Goal: Task Accomplishment & Management: Manage account settings

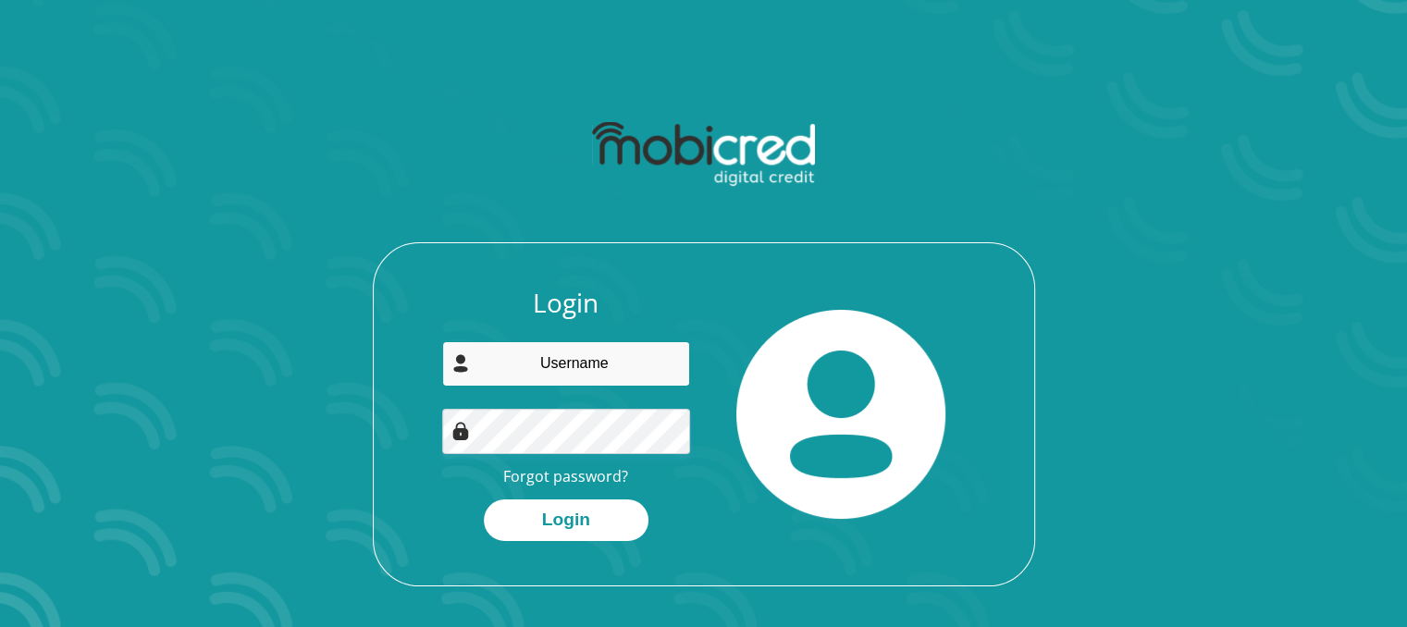
click at [588, 369] on input "email" at bounding box center [566, 363] width 248 height 45
click at [578, 480] on link "Forgot password?" at bounding box center [565, 476] width 125 height 20
click at [658, 362] on input "[EMAIL_ADDRESS][DOMAIN_NAME]" at bounding box center [566, 363] width 248 height 45
type input "m"
click at [570, 477] on link "Forgot password?" at bounding box center [565, 476] width 125 height 20
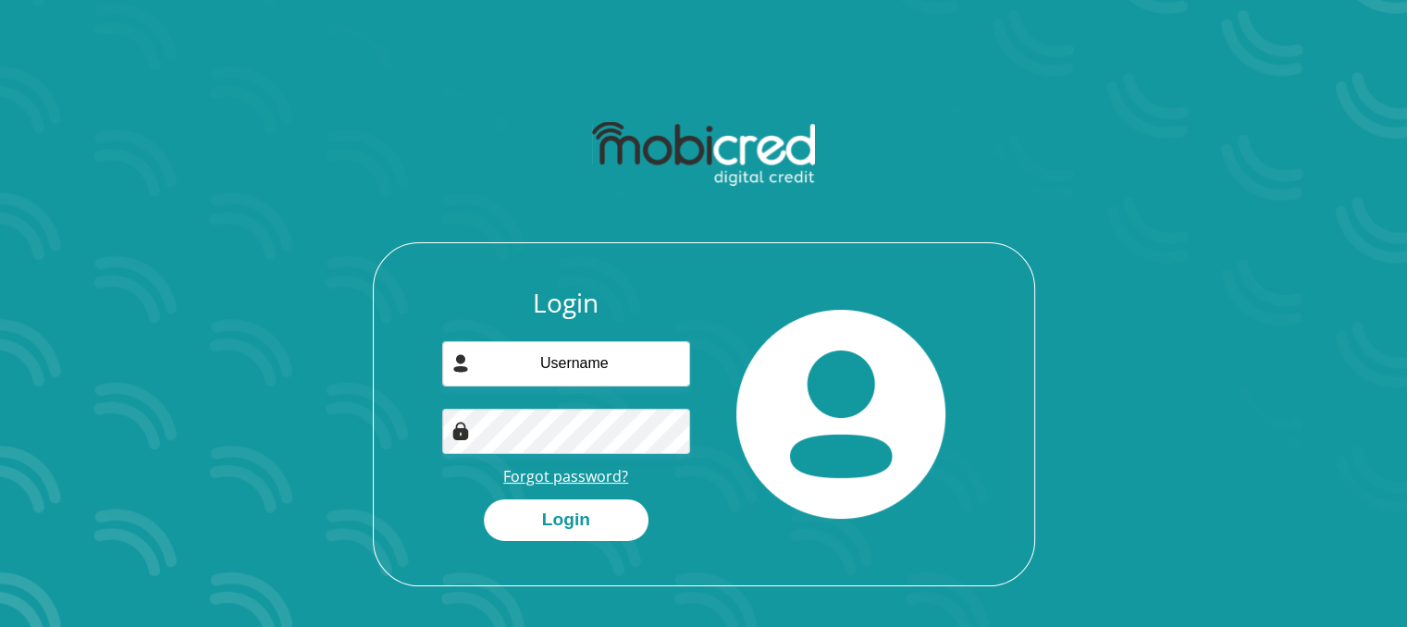
click at [569, 474] on link "Forgot password?" at bounding box center [565, 476] width 125 height 20
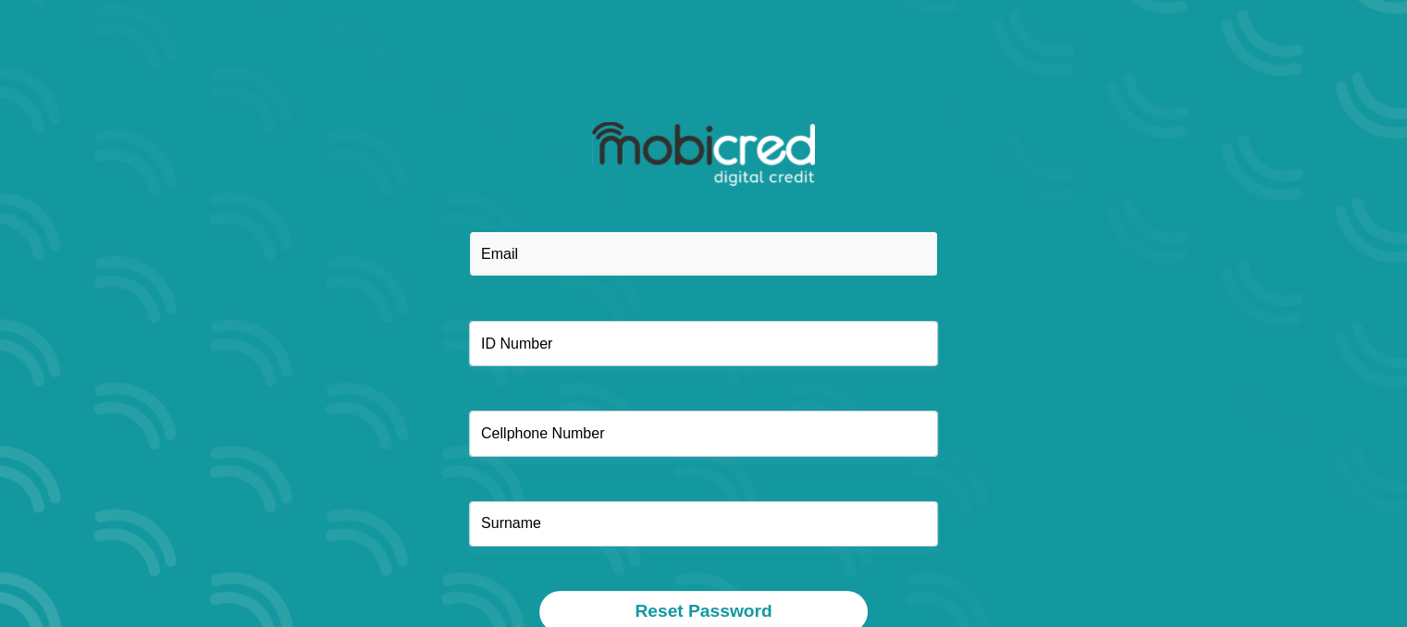
click at [529, 264] on input "email" at bounding box center [703, 253] width 469 height 45
type input "[EMAIL_ADDRESS][DOMAIN_NAME]"
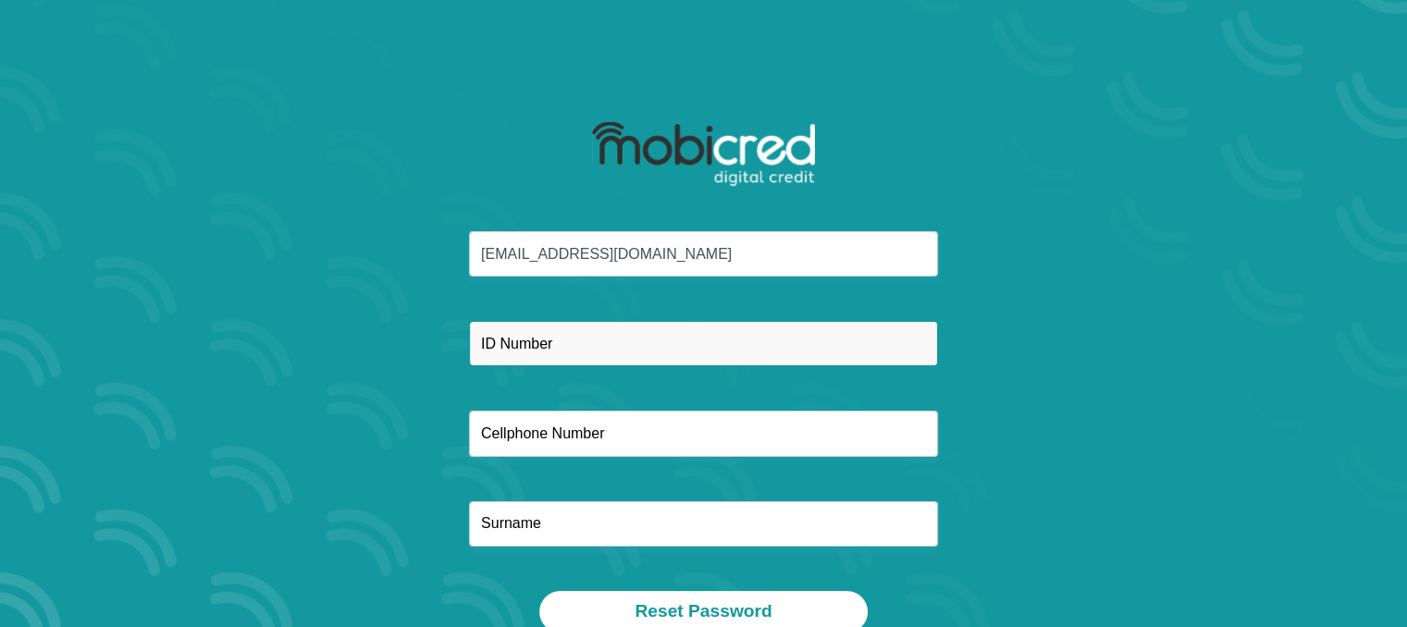
click at [570, 341] on input "text" at bounding box center [703, 343] width 469 height 45
type input "8312115294085"
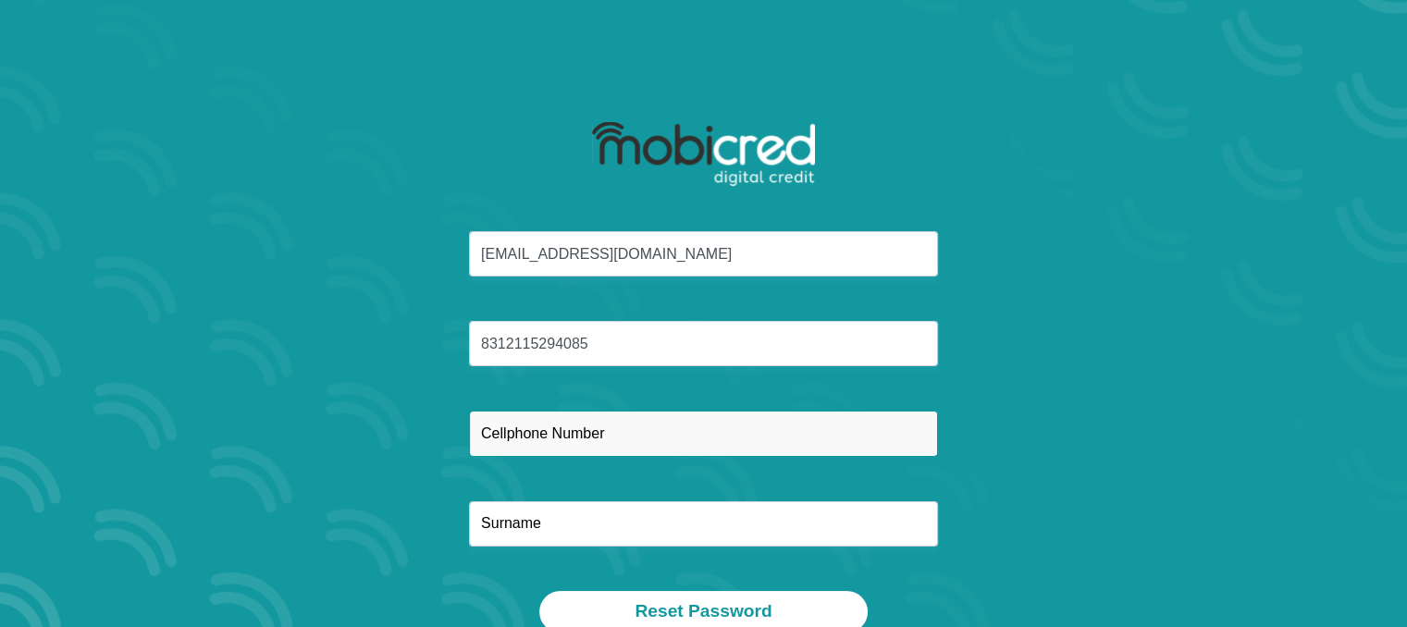
click at [628, 441] on input "text" at bounding box center [703, 433] width 469 height 45
type input "0613521130"
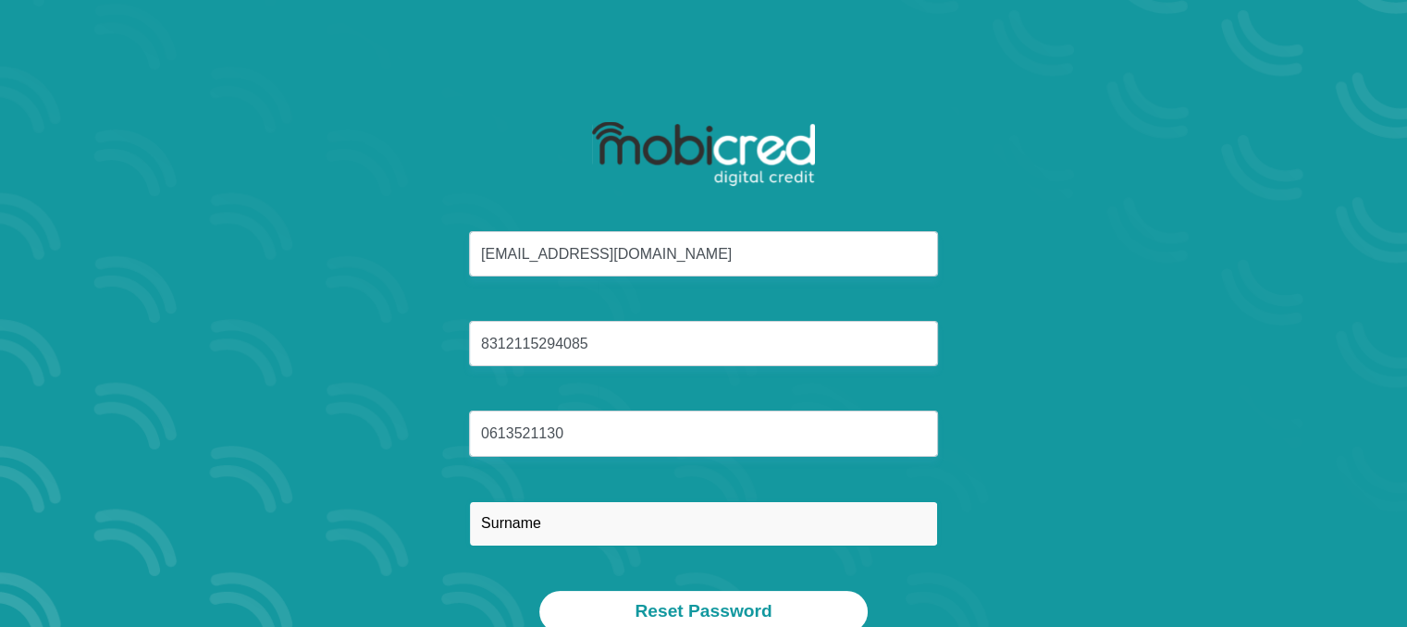
click at [565, 524] on input "text" at bounding box center [703, 523] width 469 height 45
type input "Makhosini Mchunu"
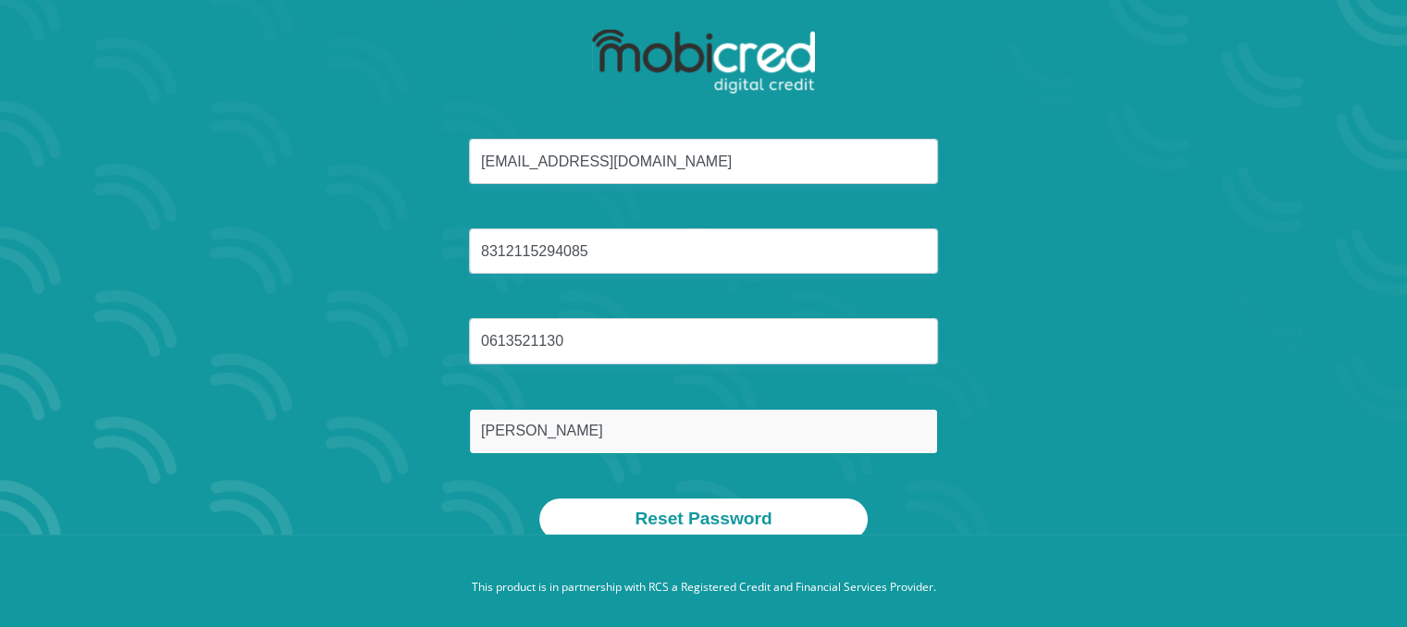
scroll to position [105, 0]
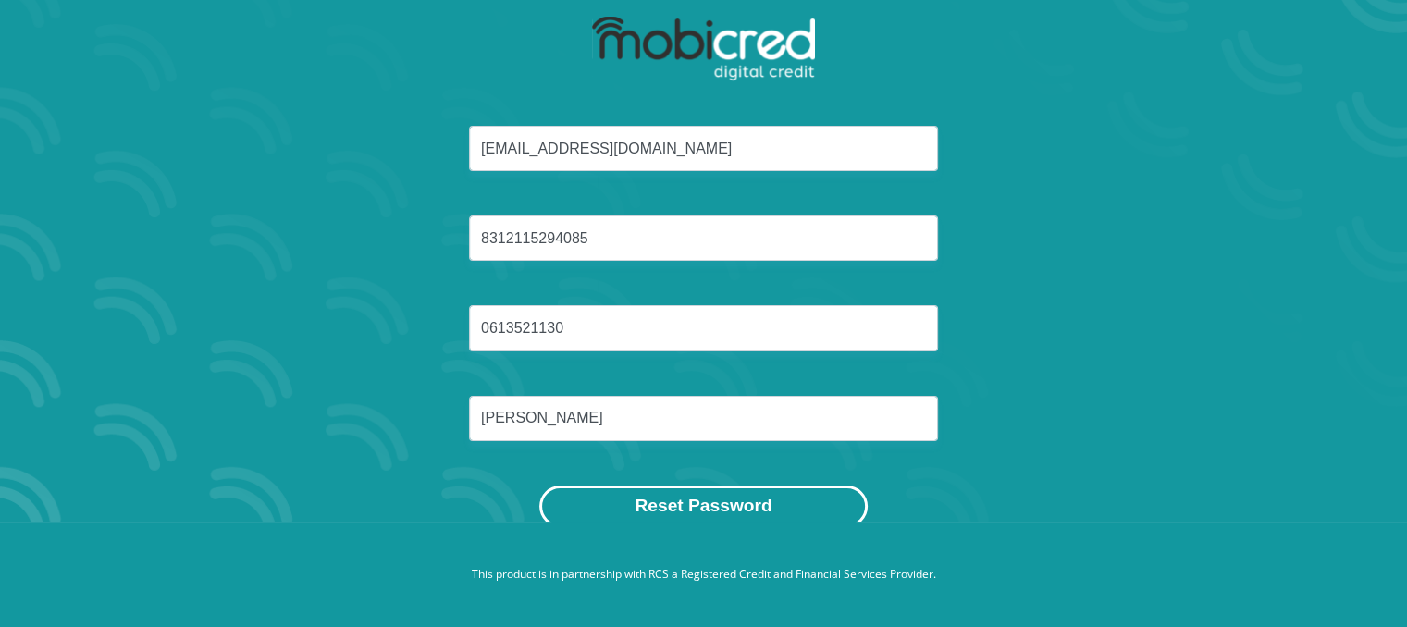
click at [694, 510] on button "Reset Password" at bounding box center [702, 507] width 327 height 42
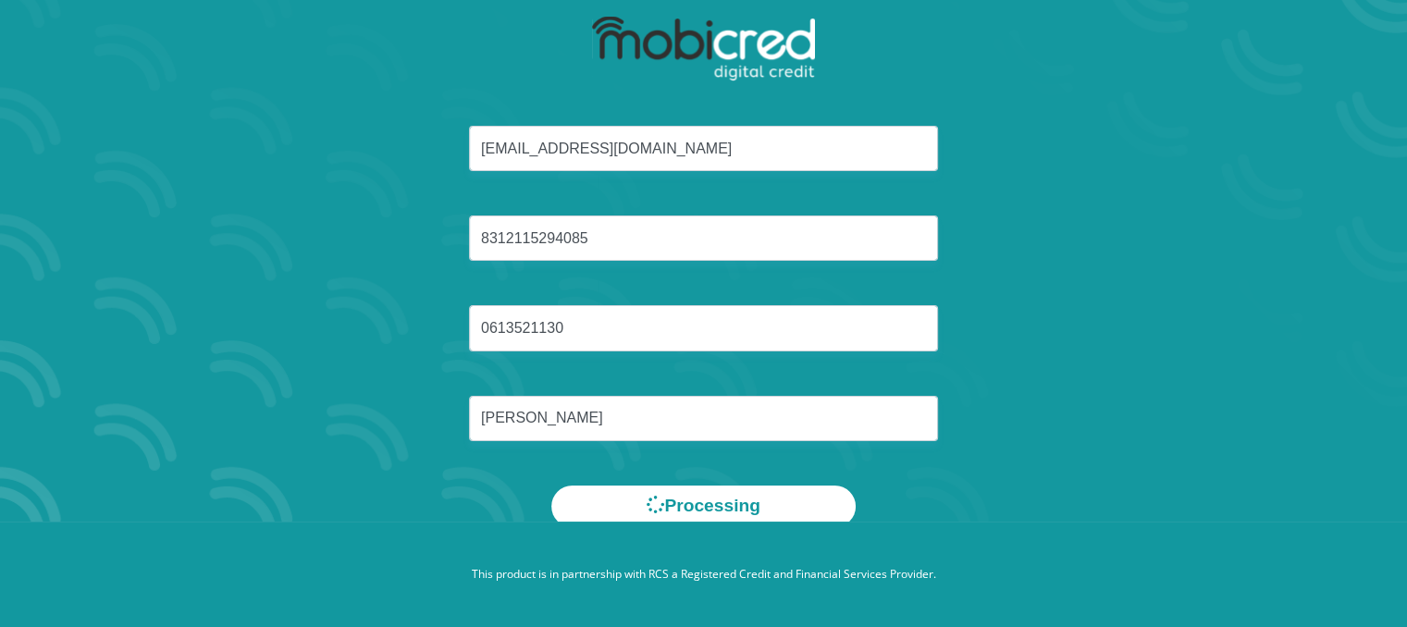
scroll to position [0, 0]
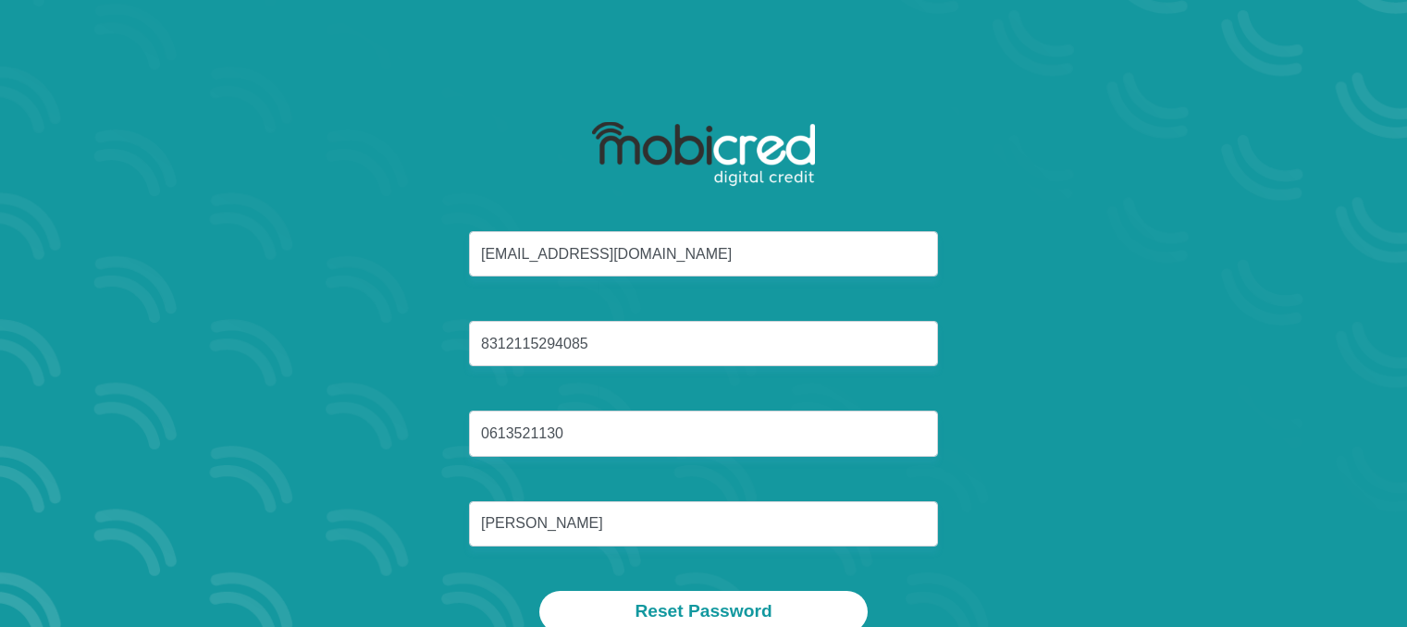
scroll to position [105, 0]
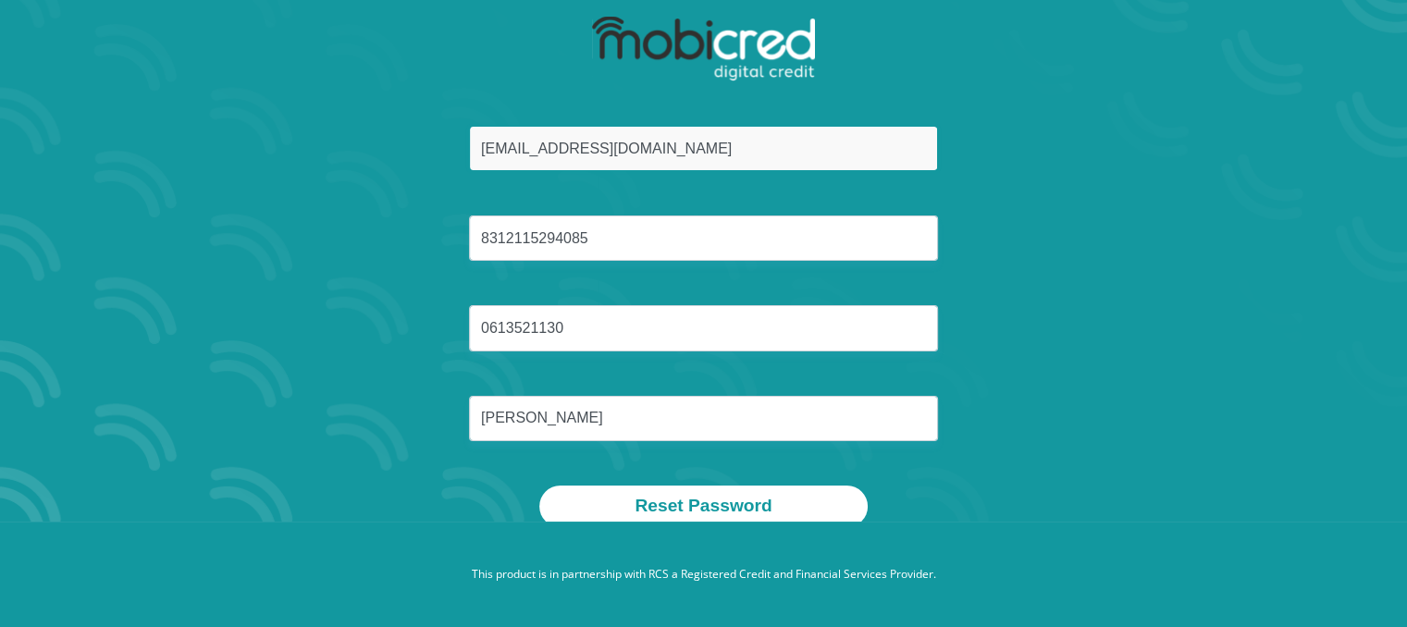
click at [707, 156] on input "[EMAIL_ADDRESS][DOMAIN_NAME]" at bounding box center [703, 148] width 469 height 45
type input "m"
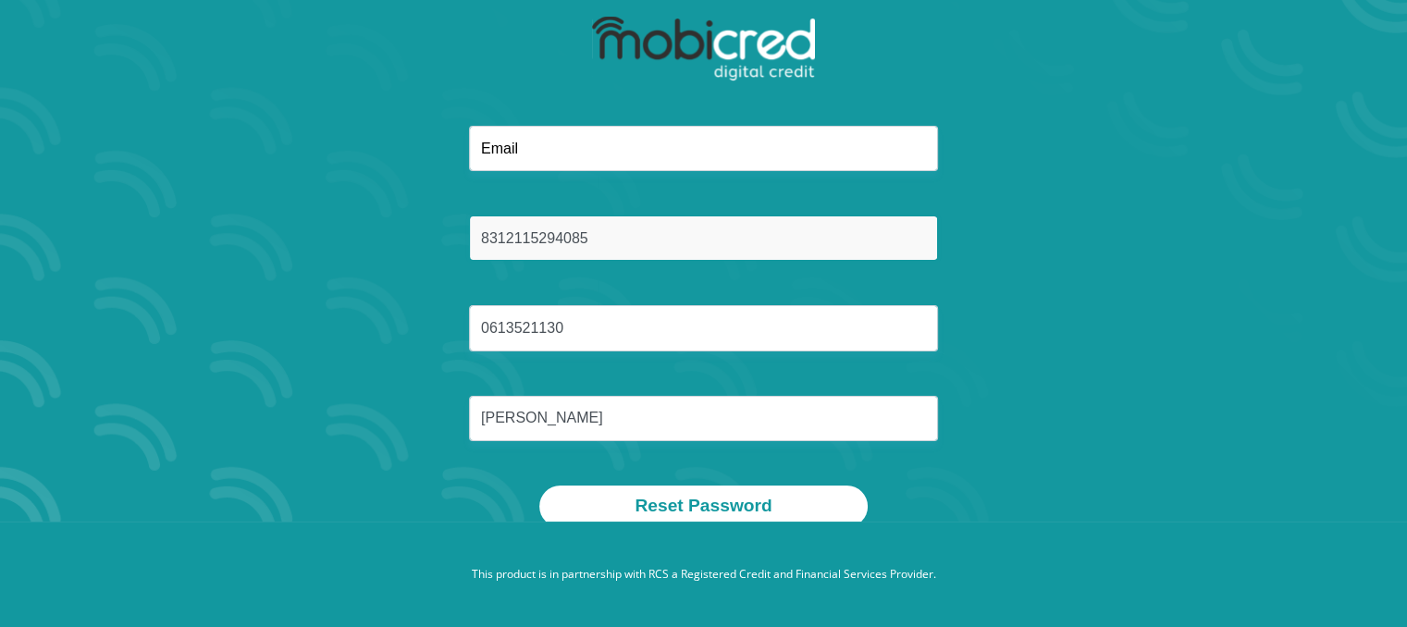
click at [701, 233] on input "8312115294085" at bounding box center [703, 237] width 469 height 45
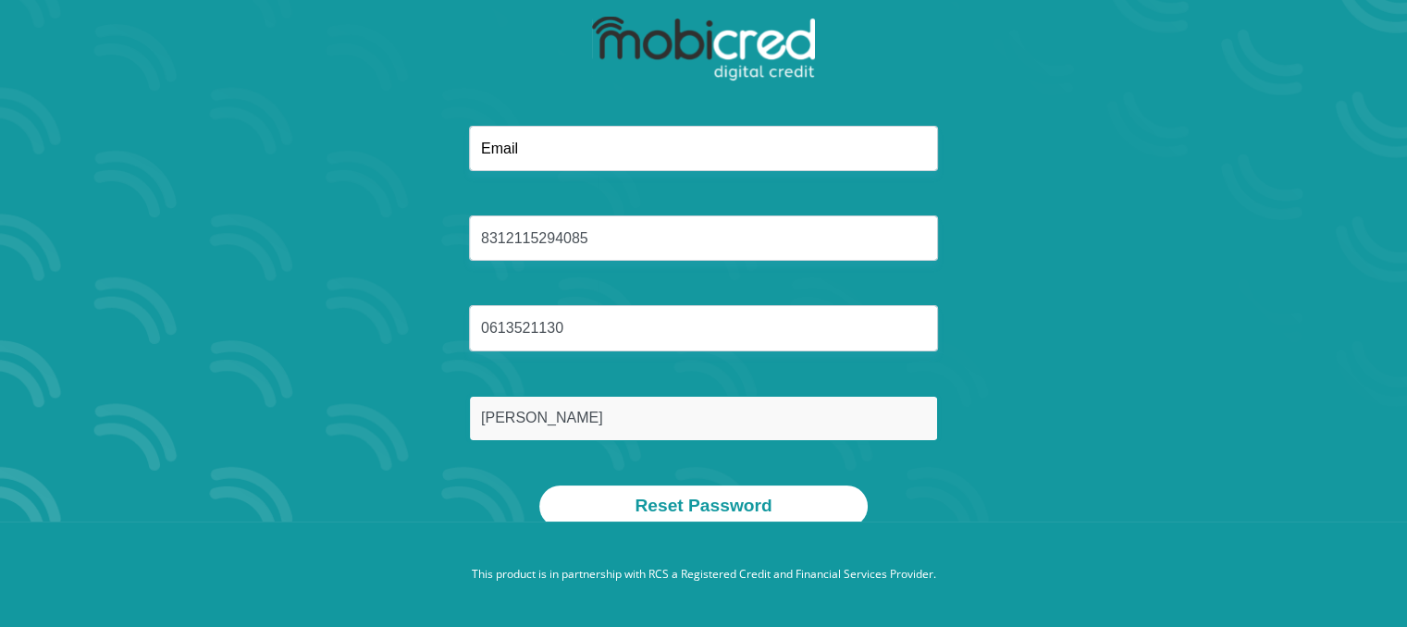
click at [695, 434] on input "[PERSON_NAME]" at bounding box center [703, 418] width 469 height 45
type input "M"
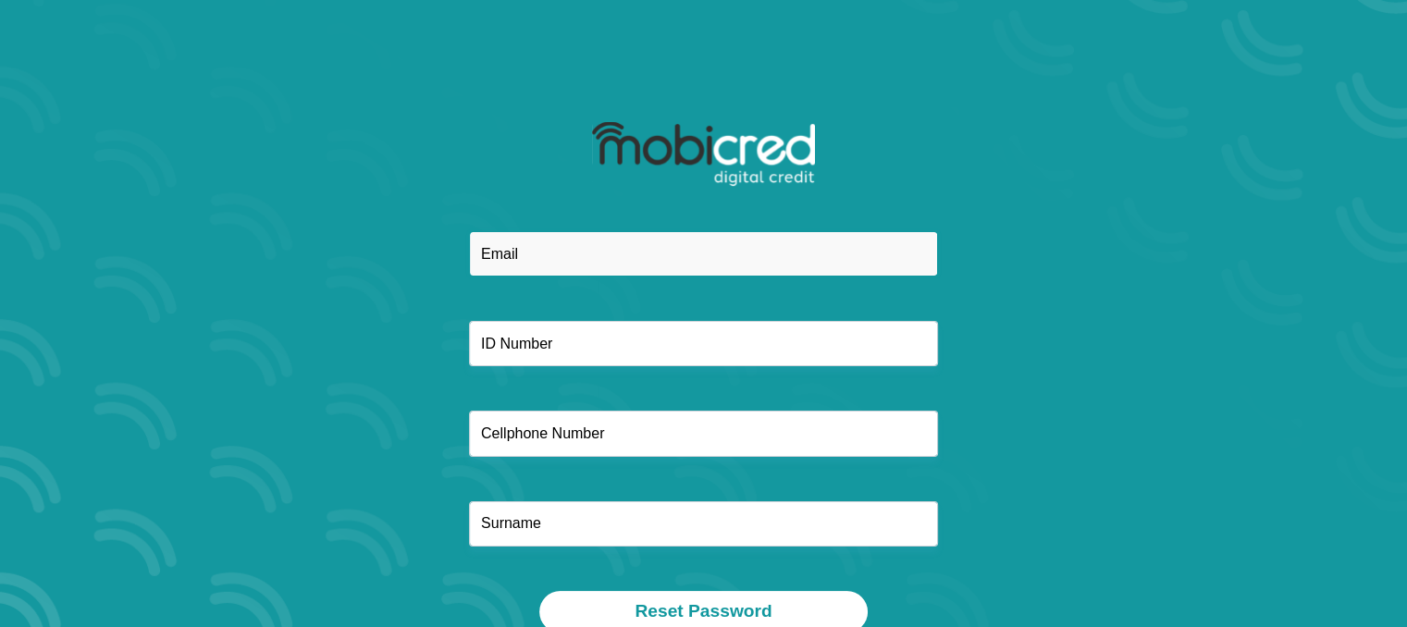
click at [526, 252] on input "email" at bounding box center [703, 253] width 469 height 45
type input "[EMAIL_ADDRESS][DOMAIN_NAME]"
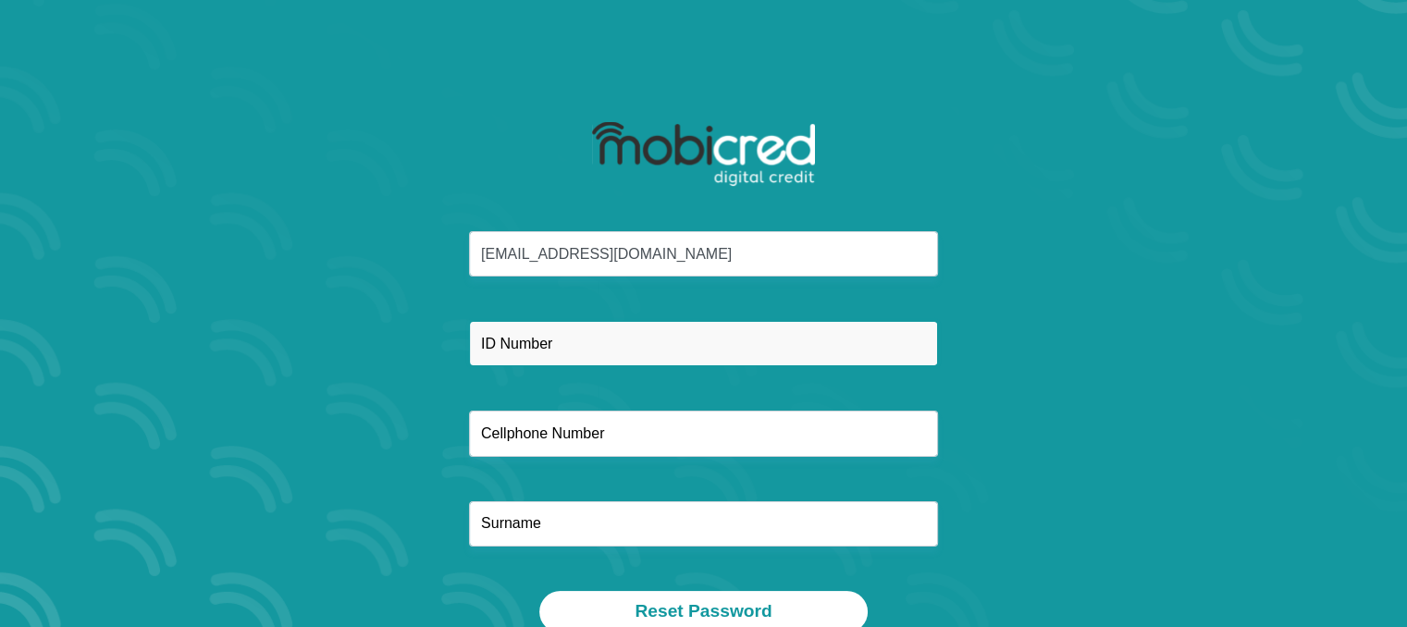
click at [581, 341] on input "text" at bounding box center [703, 343] width 469 height 45
type input "8312115294084"
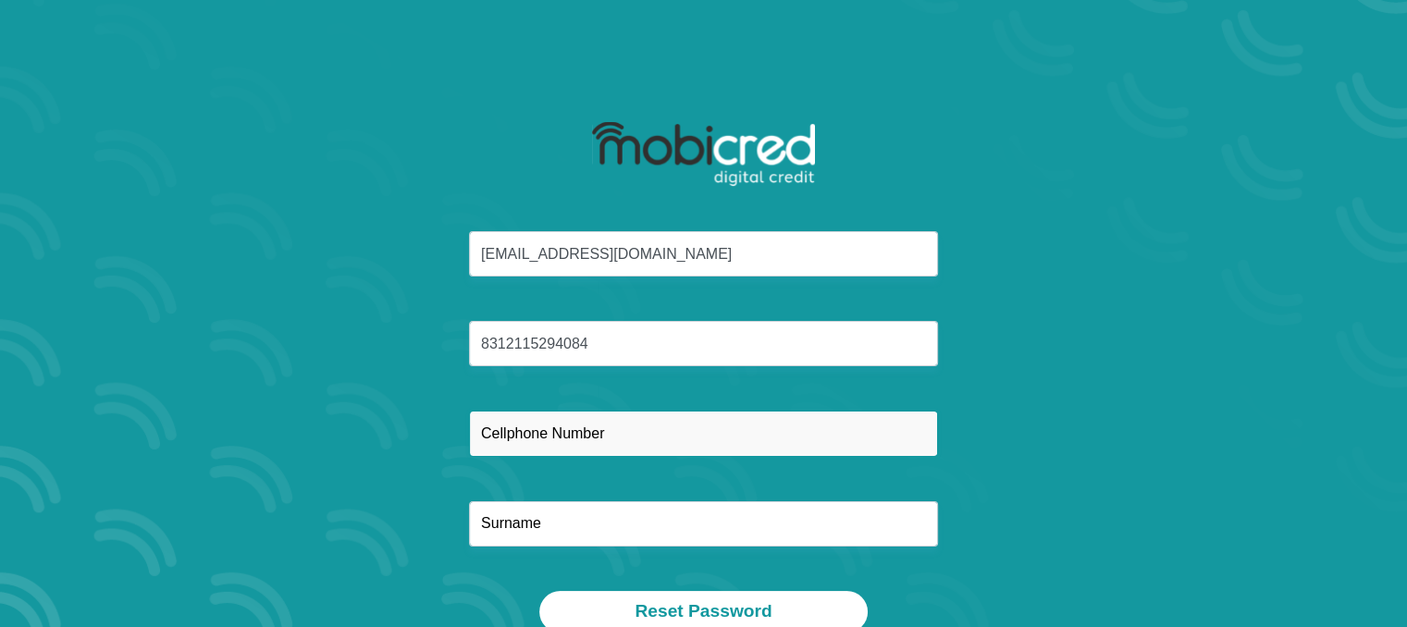
click at [636, 437] on input "text" at bounding box center [703, 433] width 469 height 45
type input "0613521130"
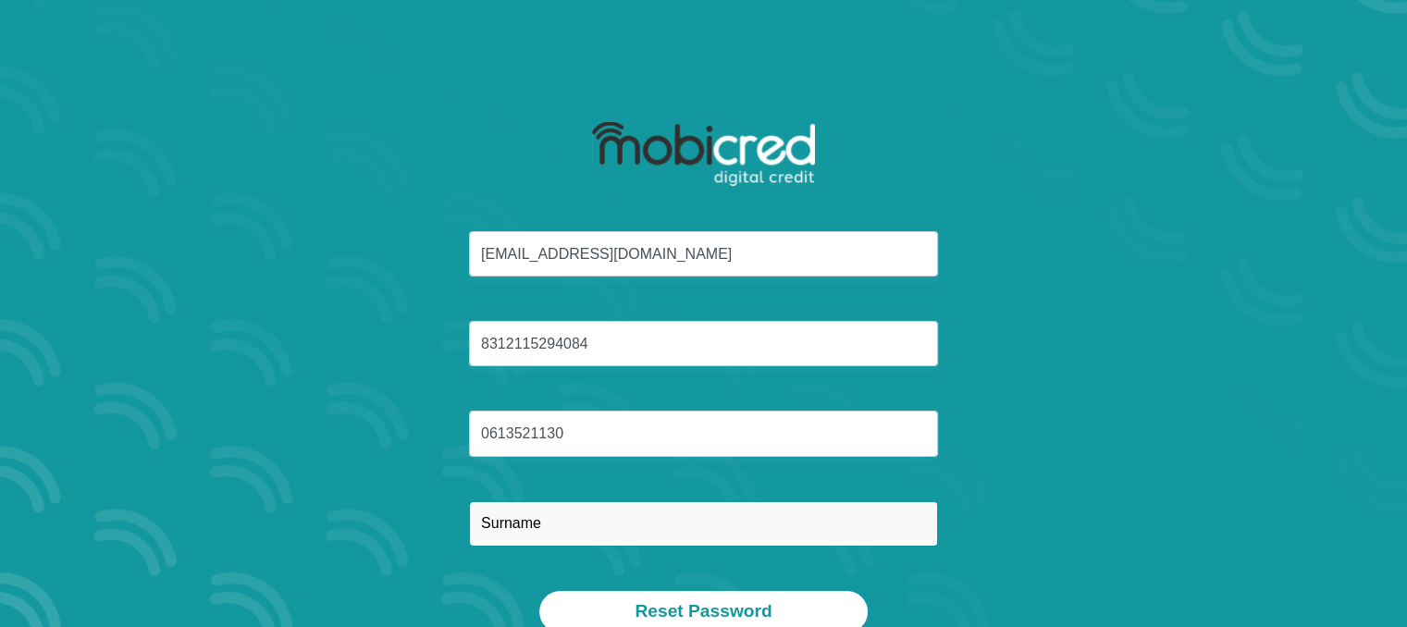
click at [561, 517] on input "text" at bounding box center [703, 523] width 469 height 45
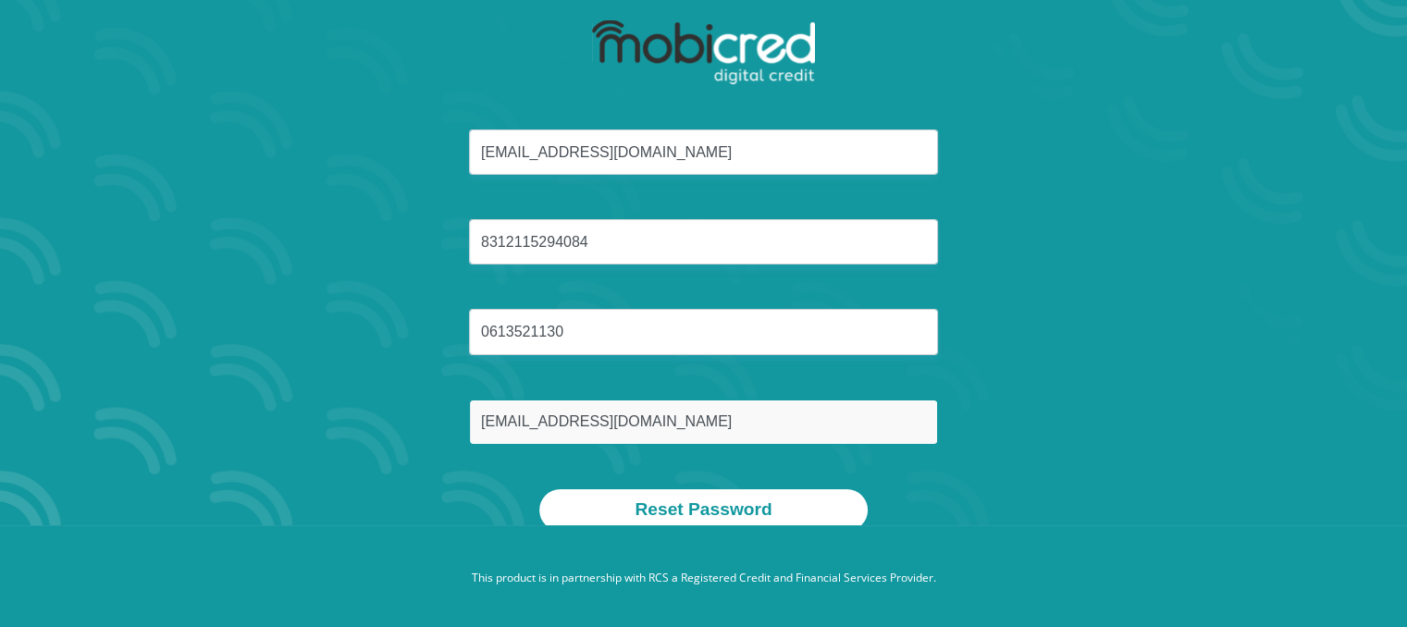
scroll to position [105, 0]
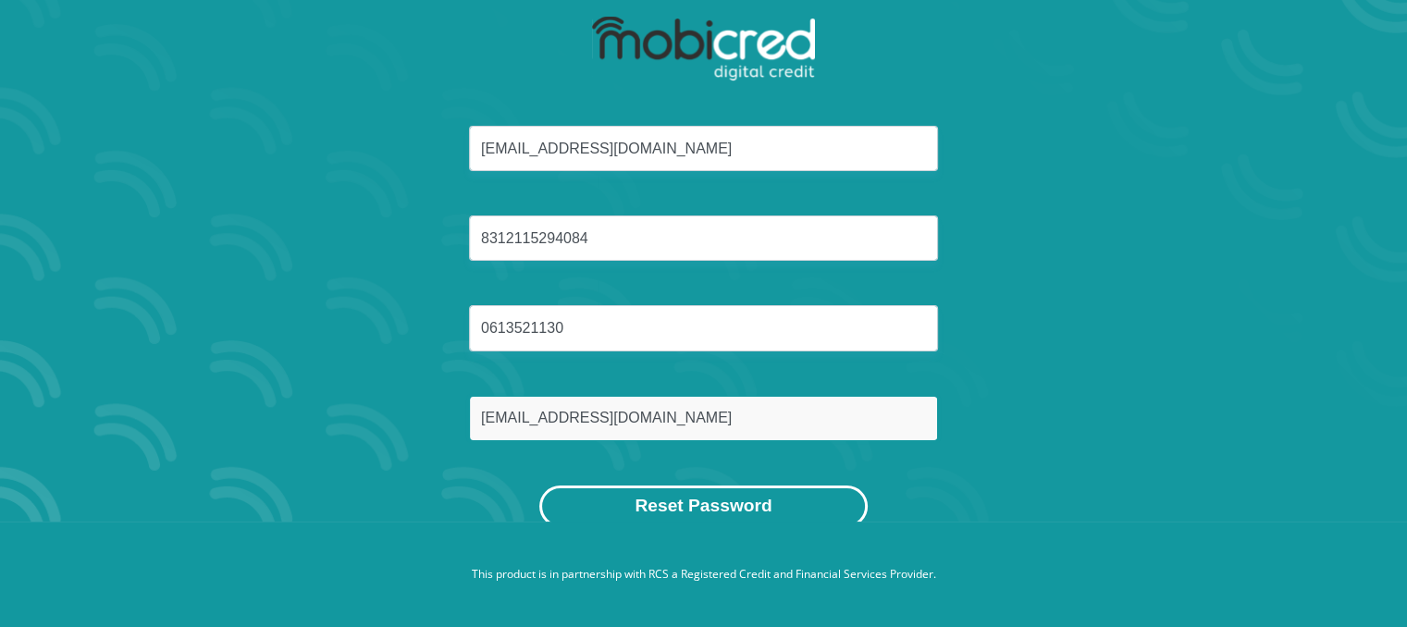
type input "[EMAIL_ADDRESS][DOMAIN_NAME]"
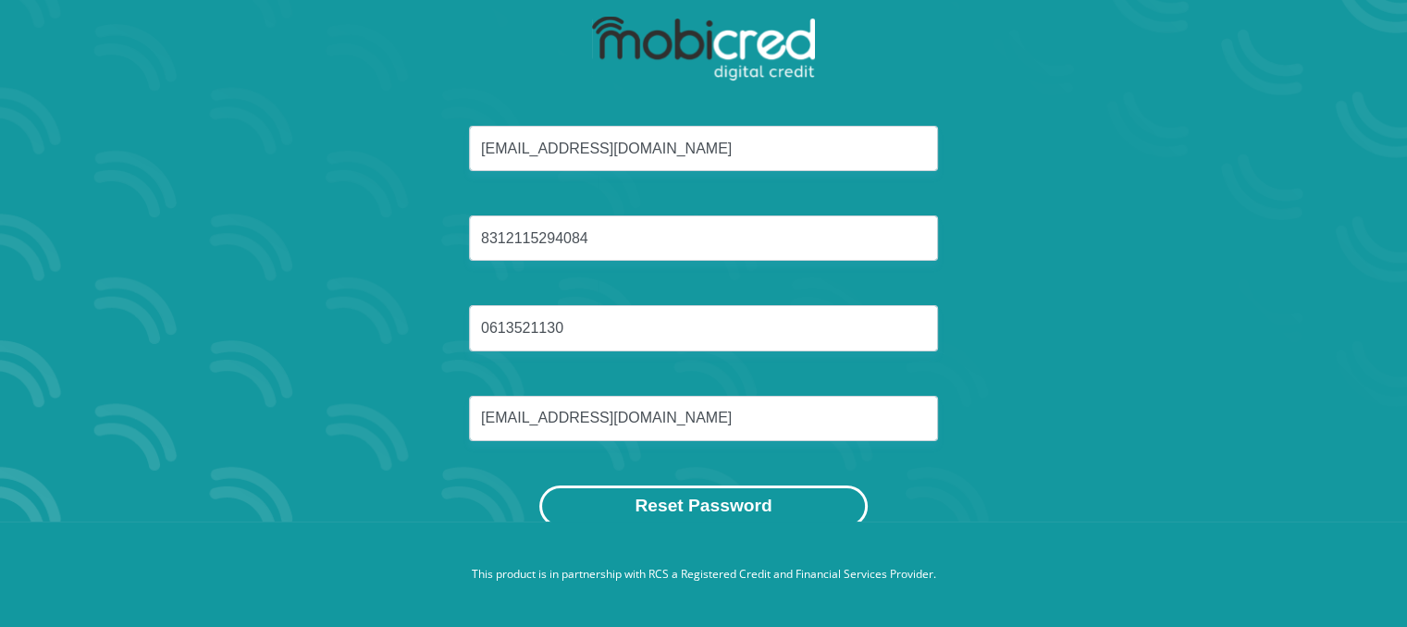
click at [702, 503] on button "Reset Password" at bounding box center [702, 507] width 327 height 42
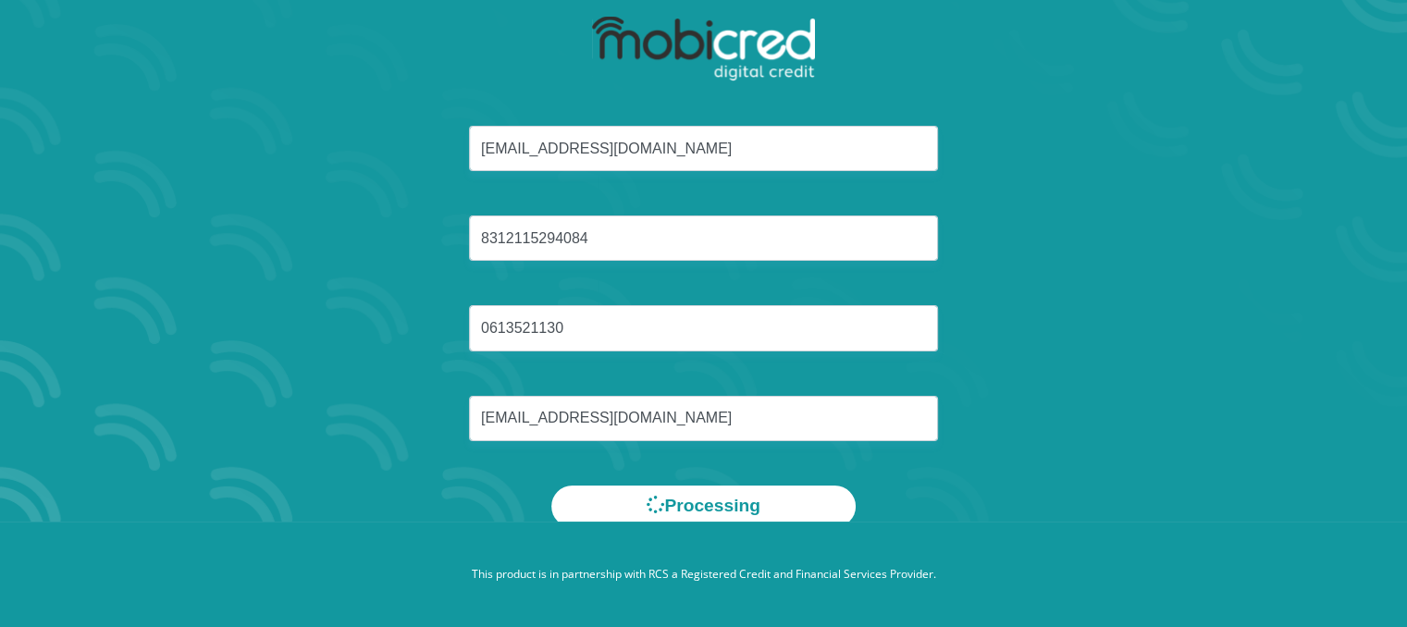
scroll to position [0, 0]
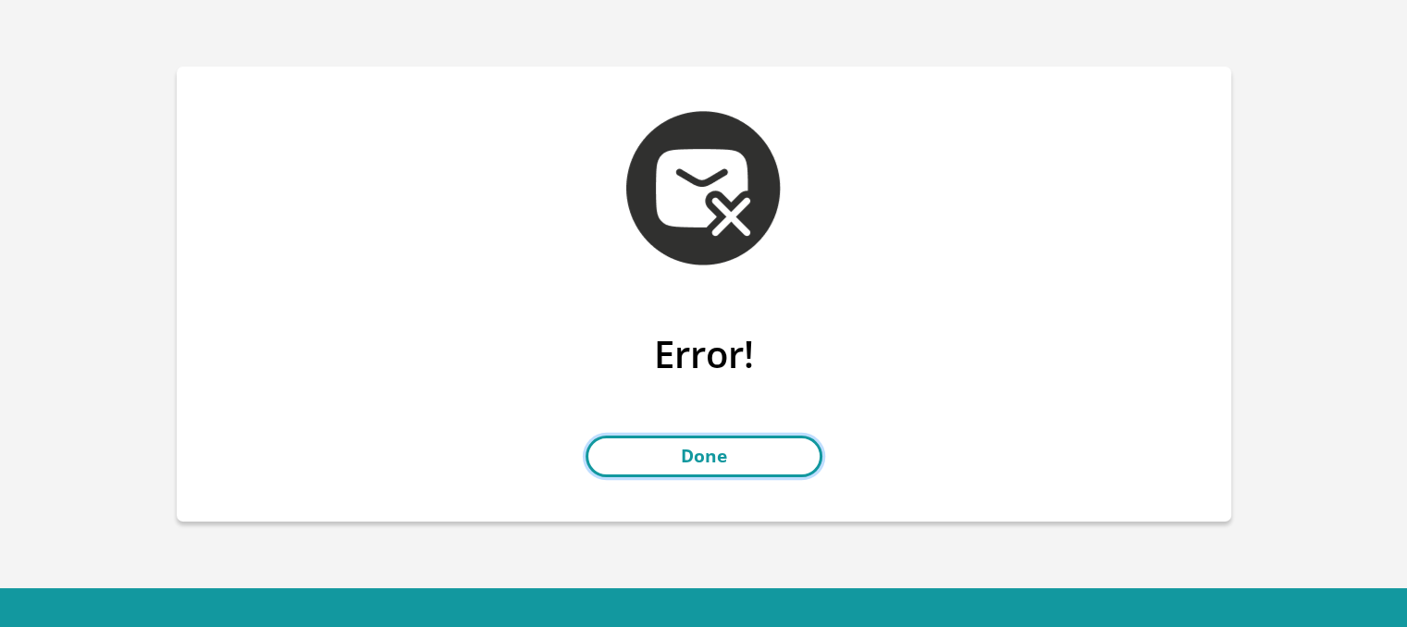
click at [714, 449] on link "Done" at bounding box center [703, 457] width 237 height 42
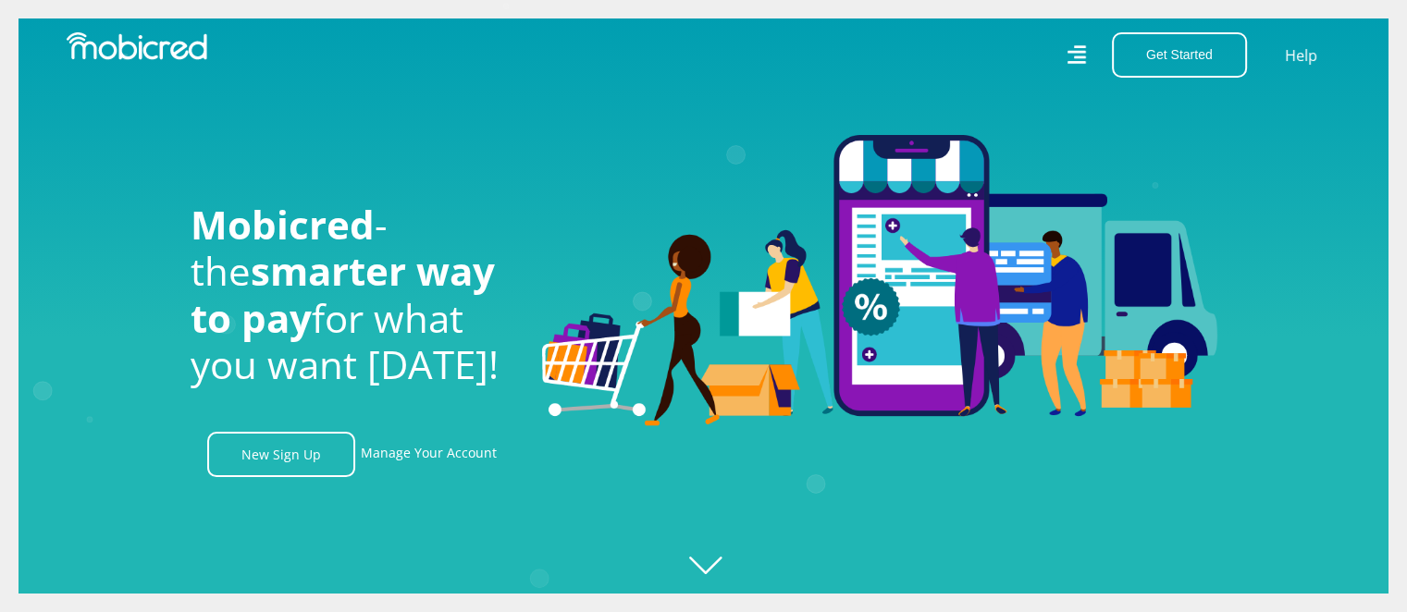
scroll to position [0, 4217]
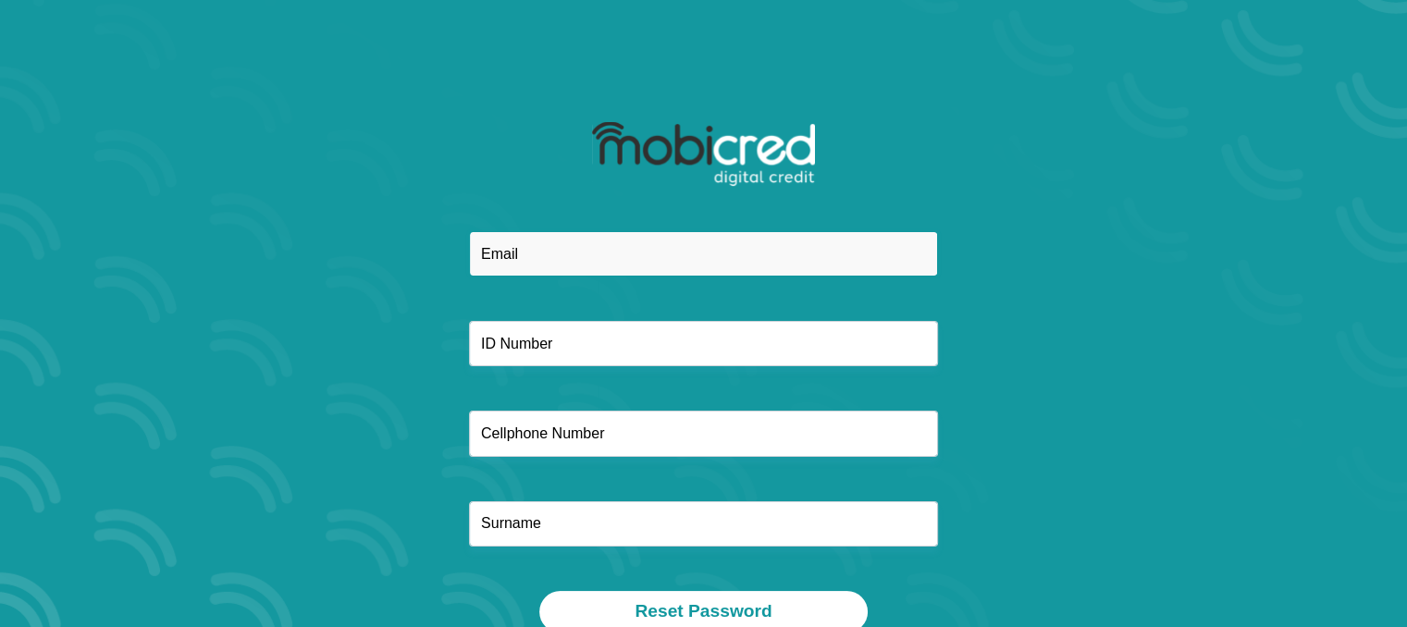
click at [527, 254] on input "email" at bounding box center [703, 253] width 469 height 45
type input "mmakhosini@yahoo.com"
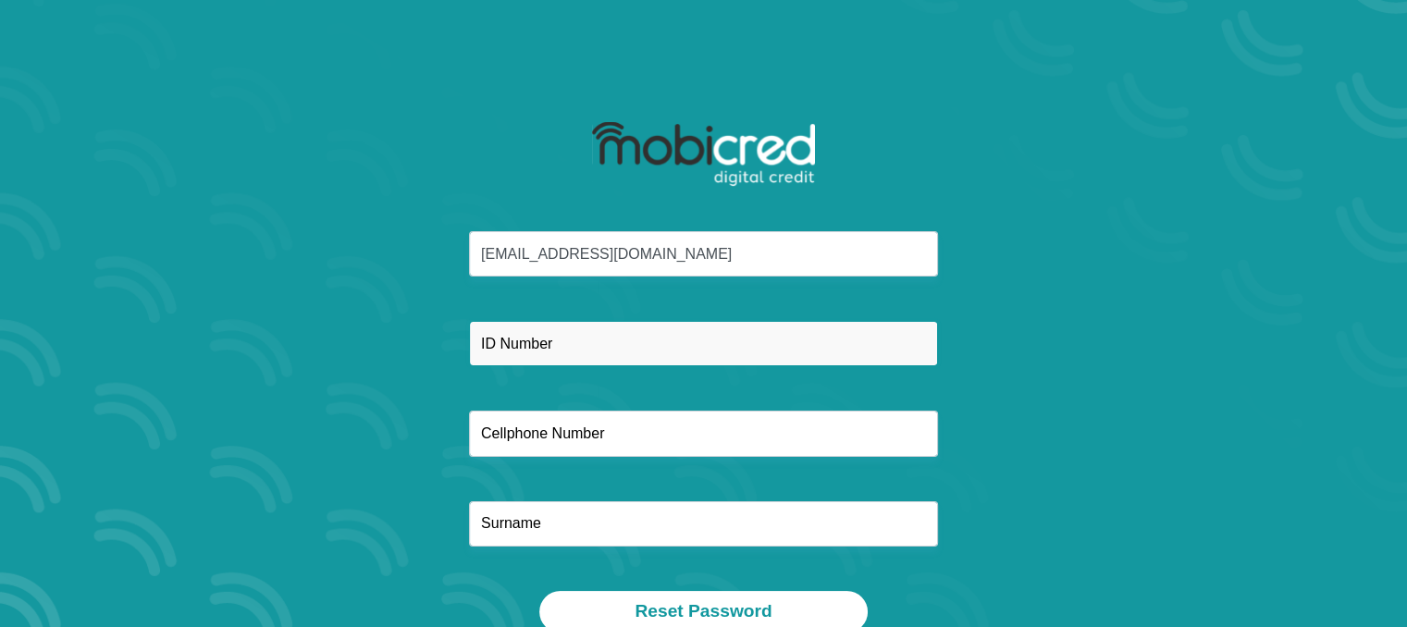
click at [588, 347] on input "text" at bounding box center [703, 343] width 469 height 45
click at [589, 345] on input "8312115294084" at bounding box center [703, 343] width 469 height 45
type input "8312115294085"
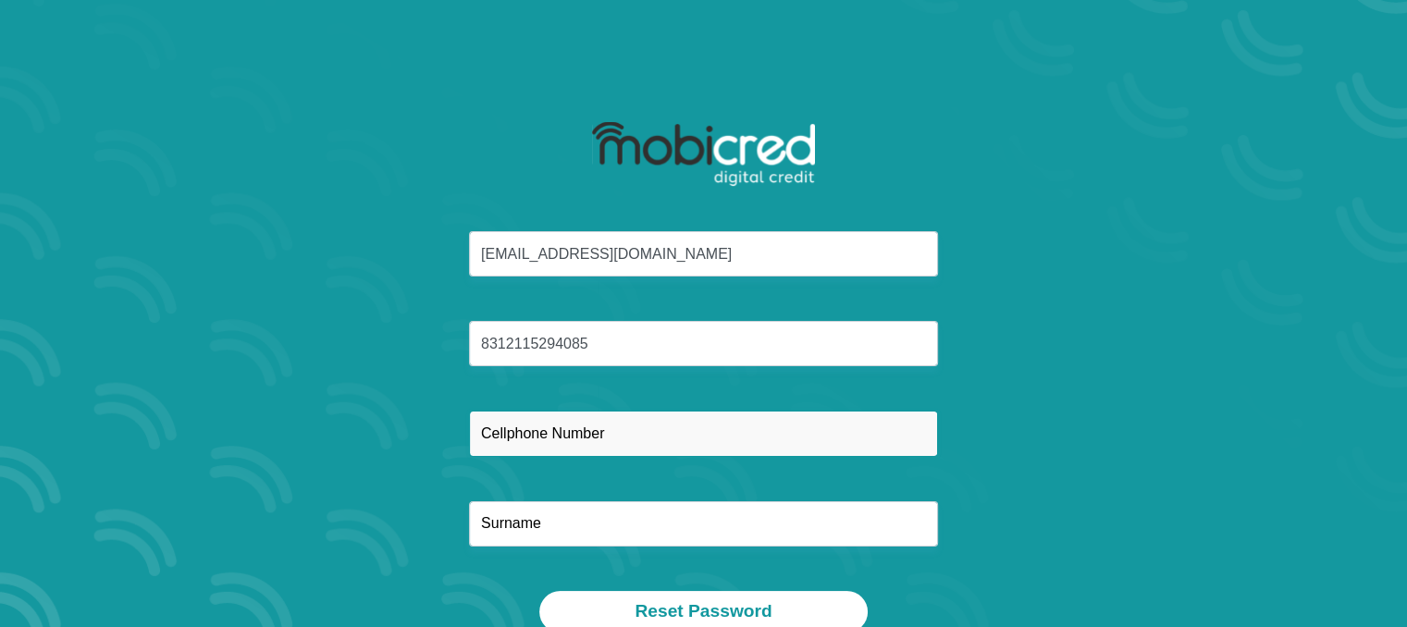
click at [555, 447] on input "text" at bounding box center [703, 433] width 469 height 45
type input "0613521130"
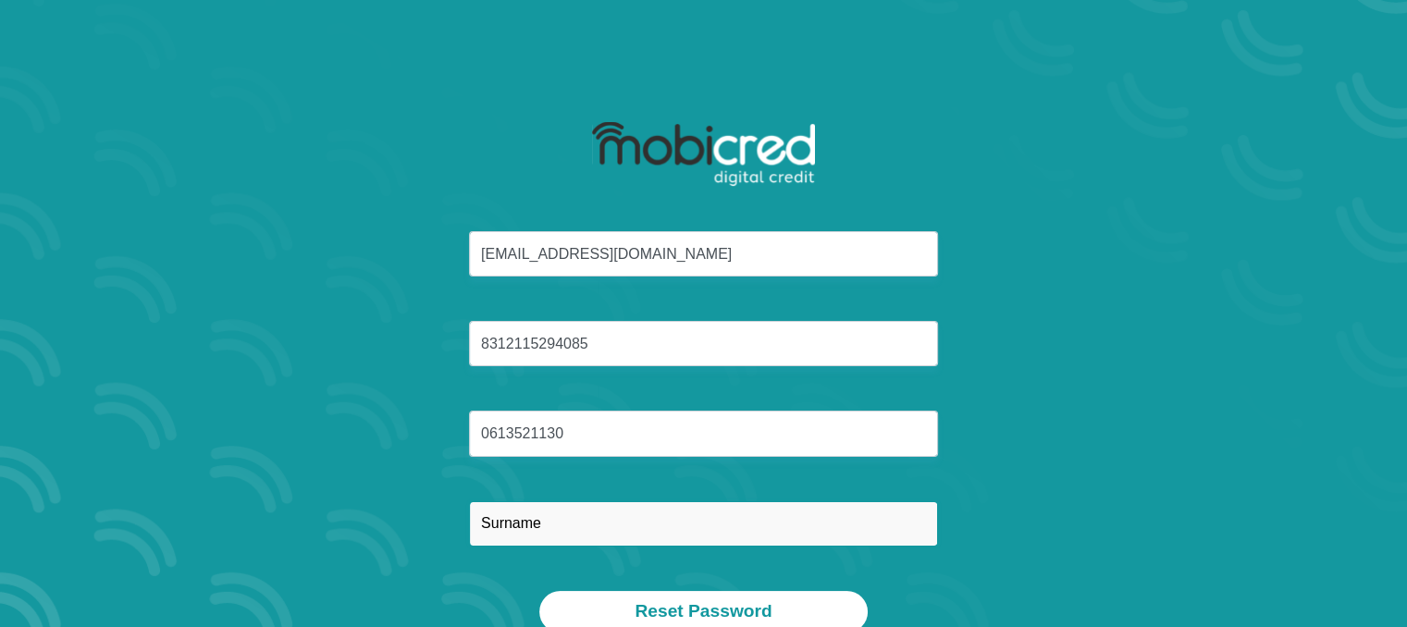
click at [525, 533] on input "text" at bounding box center [703, 523] width 469 height 45
type input "mmakhosini@yahoo.com"
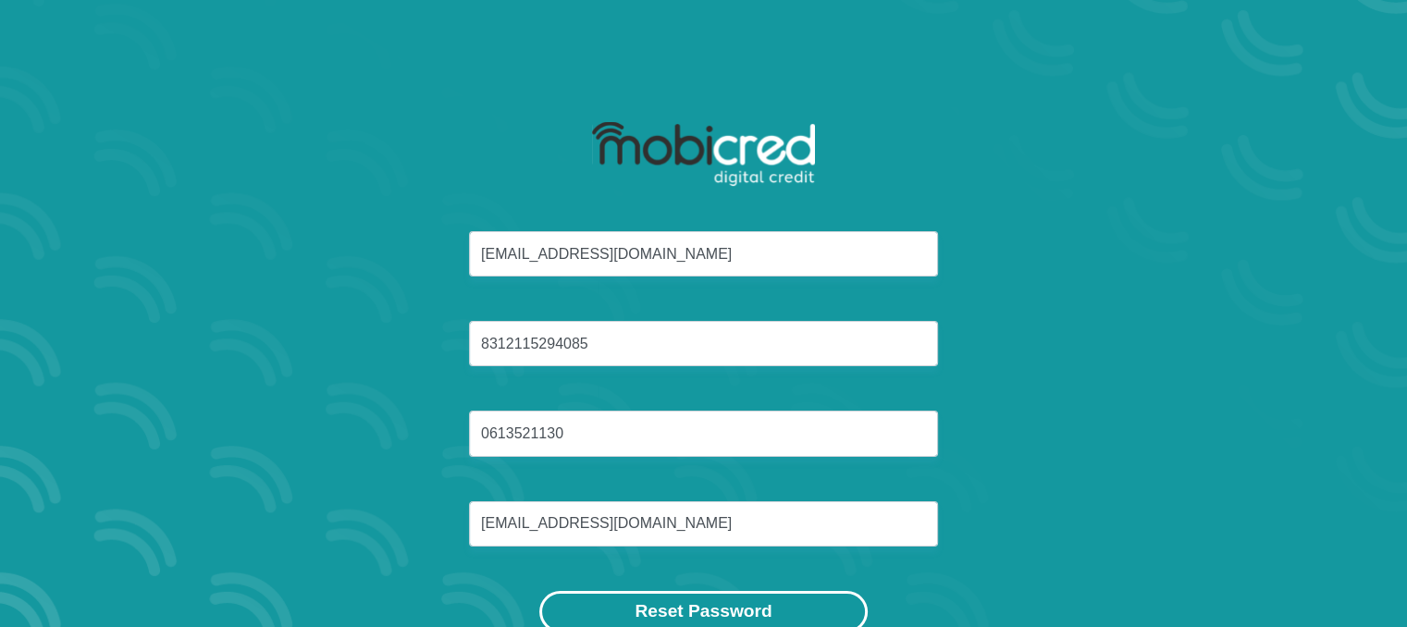
click at [692, 614] on button "Reset Password" at bounding box center [702, 612] width 327 height 42
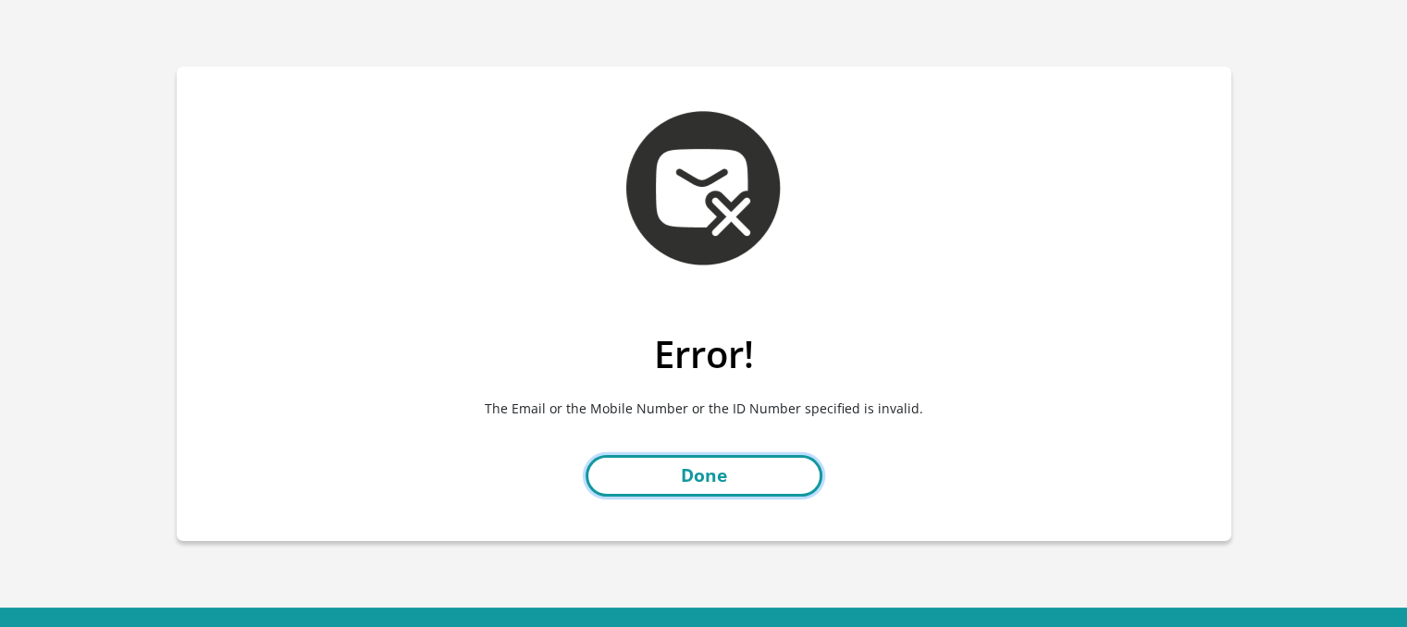
click at [725, 478] on link "Done" at bounding box center [703, 476] width 237 height 42
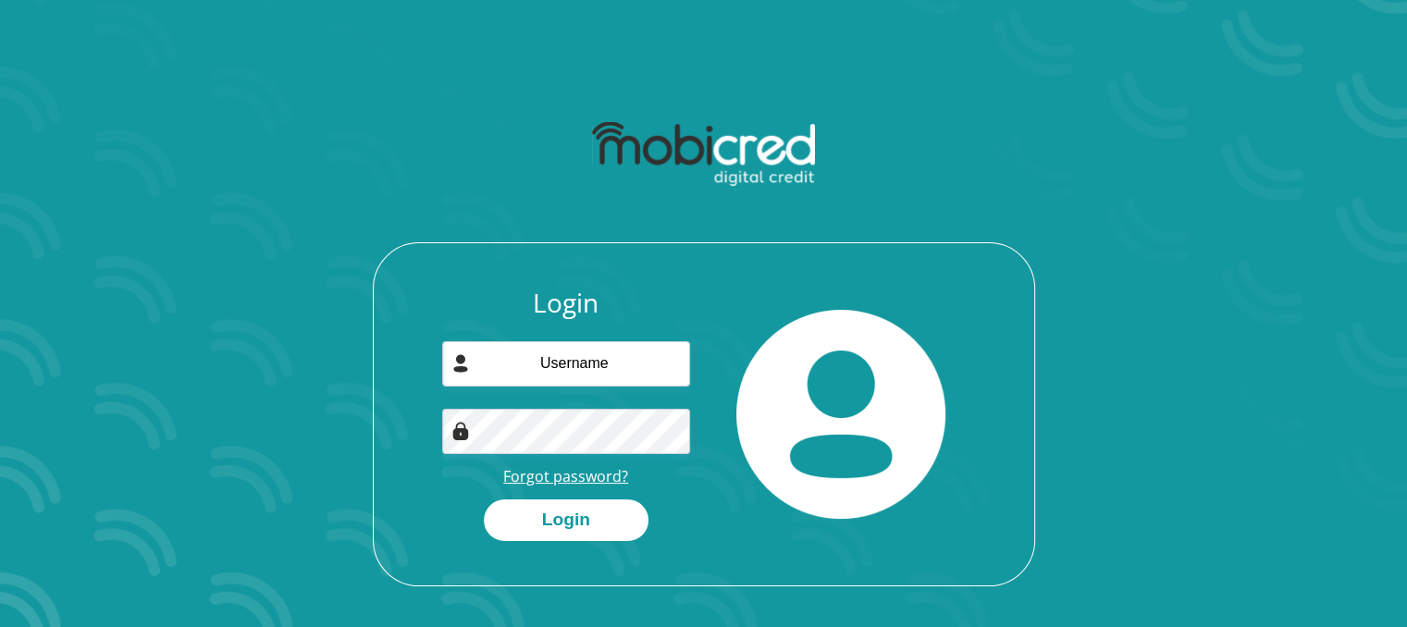
click at [549, 475] on link "Forgot password?" at bounding box center [565, 476] width 125 height 20
click at [570, 474] on link "Forgot password?" at bounding box center [565, 476] width 125 height 20
click at [596, 365] on input "email" at bounding box center [566, 363] width 248 height 45
type input "mmakhosini@yahoo.com"
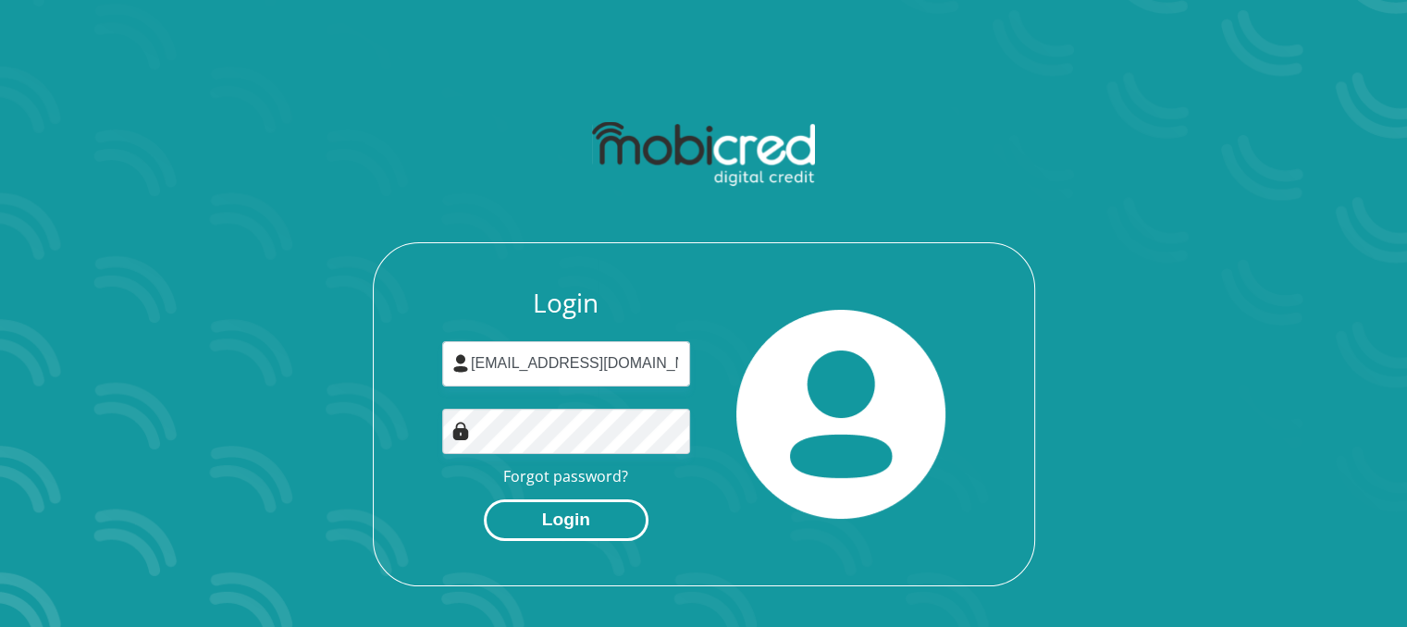
click at [587, 526] on button "Login" at bounding box center [566, 520] width 165 height 42
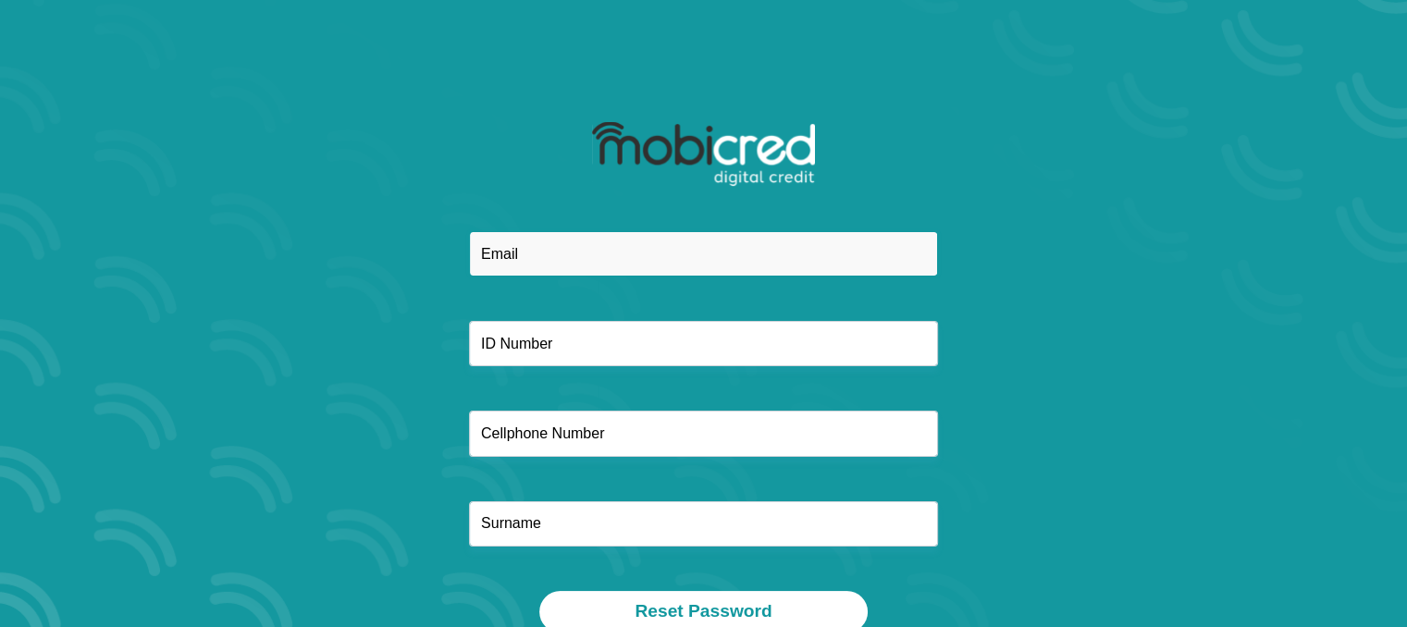
click at [555, 253] on input "email" at bounding box center [703, 253] width 469 height 45
type input "[EMAIL_ADDRESS][DOMAIN_NAME]"
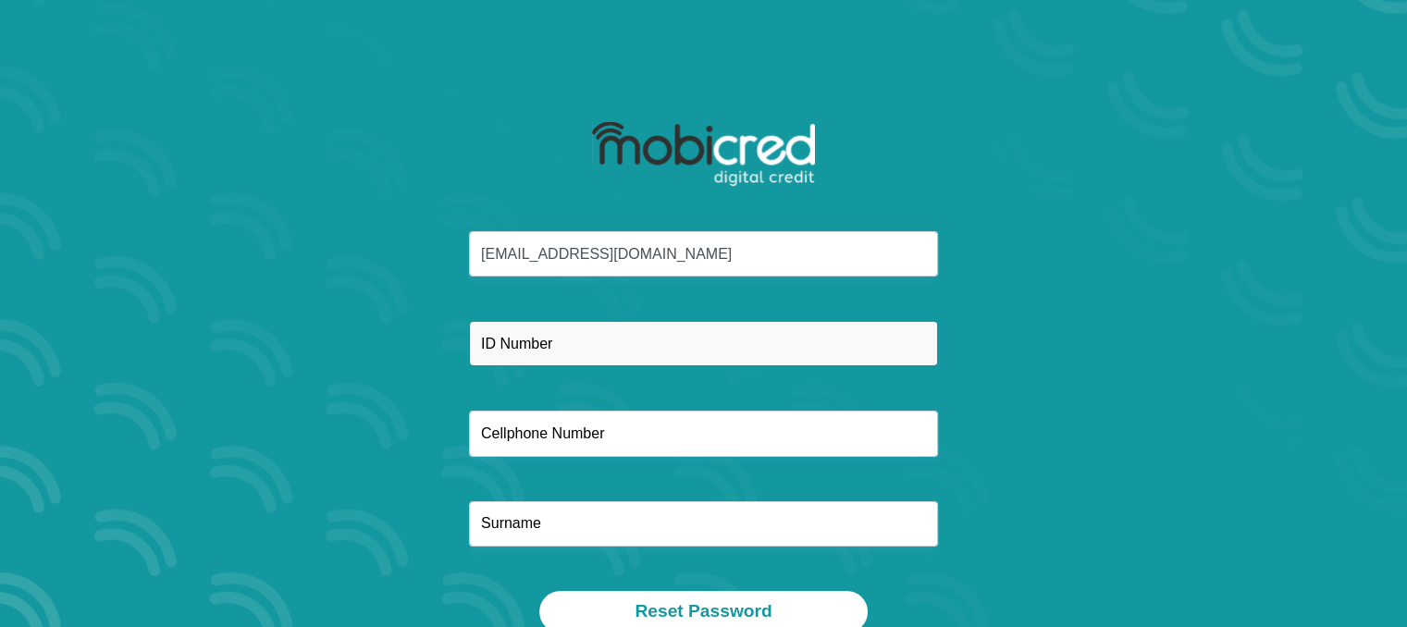
click at [585, 339] on input "text" at bounding box center [703, 343] width 469 height 45
type input "8312115294085"
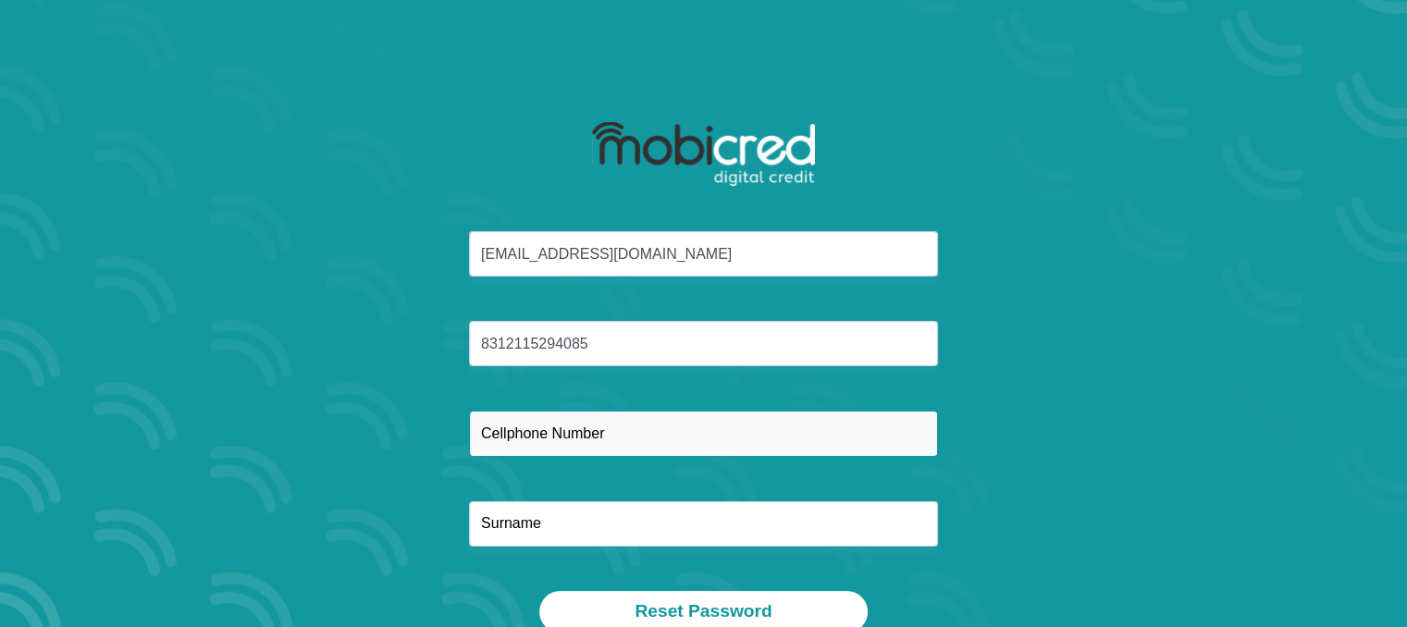
click at [610, 436] on input "text" at bounding box center [703, 433] width 469 height 45
type input "0613521130"
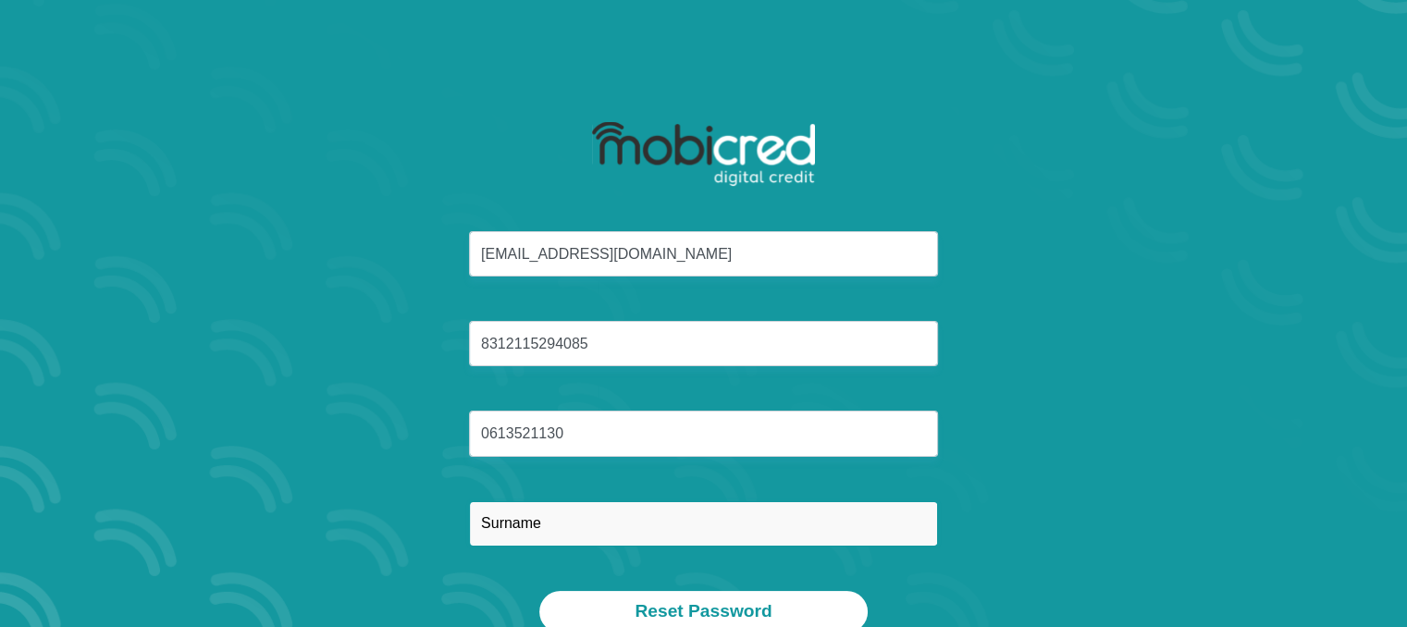
click at [573, 530] on input "text" at bounding box center [703, 523] width 469 height 45
type input "[EMAIL_ADDRESS][DOMAIN_NAME]"
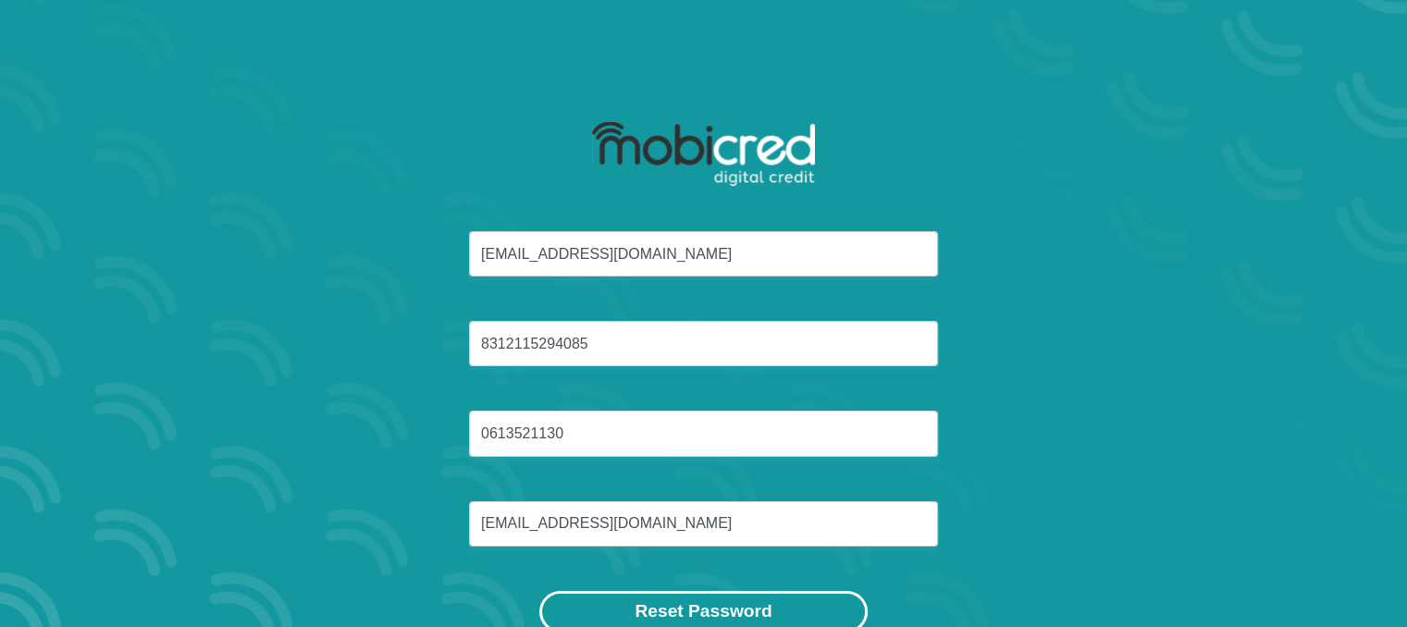
click at [703, 611] on button "Reset Password" at bounding box center [702, 612] width 327 height 42
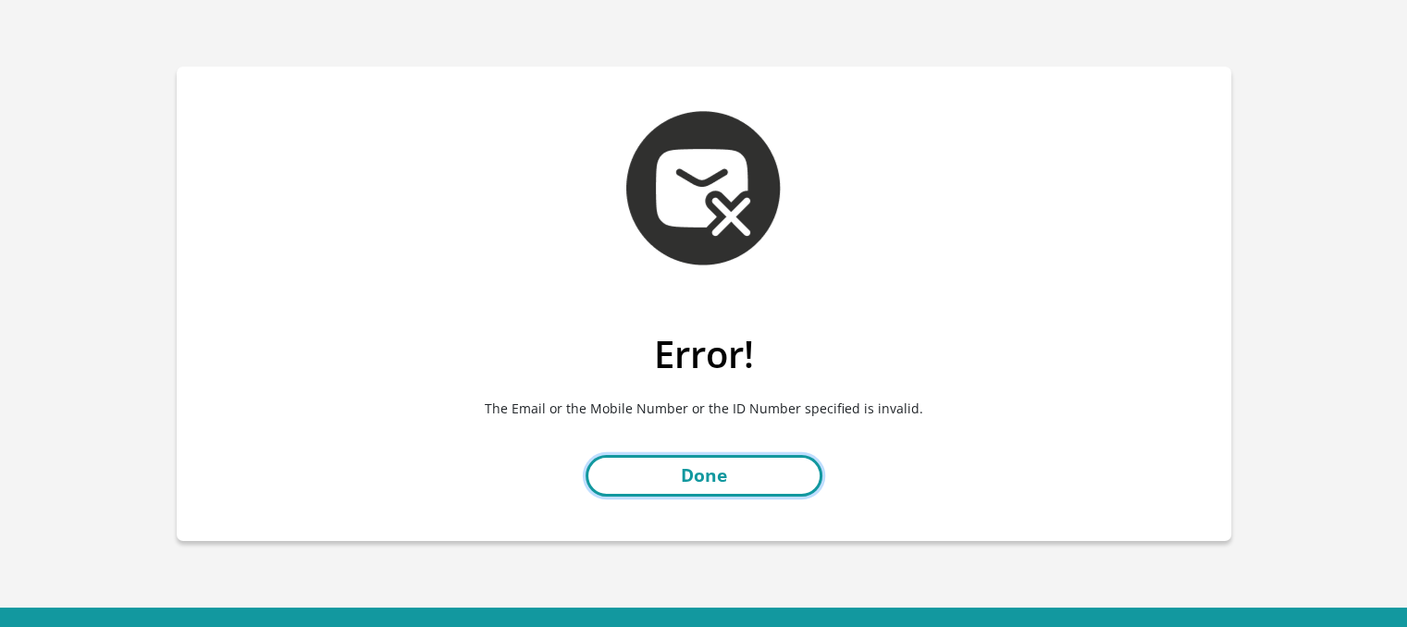
click at [645, 468] on link "Done" at bounding box center [703, 476] width 237 height 42
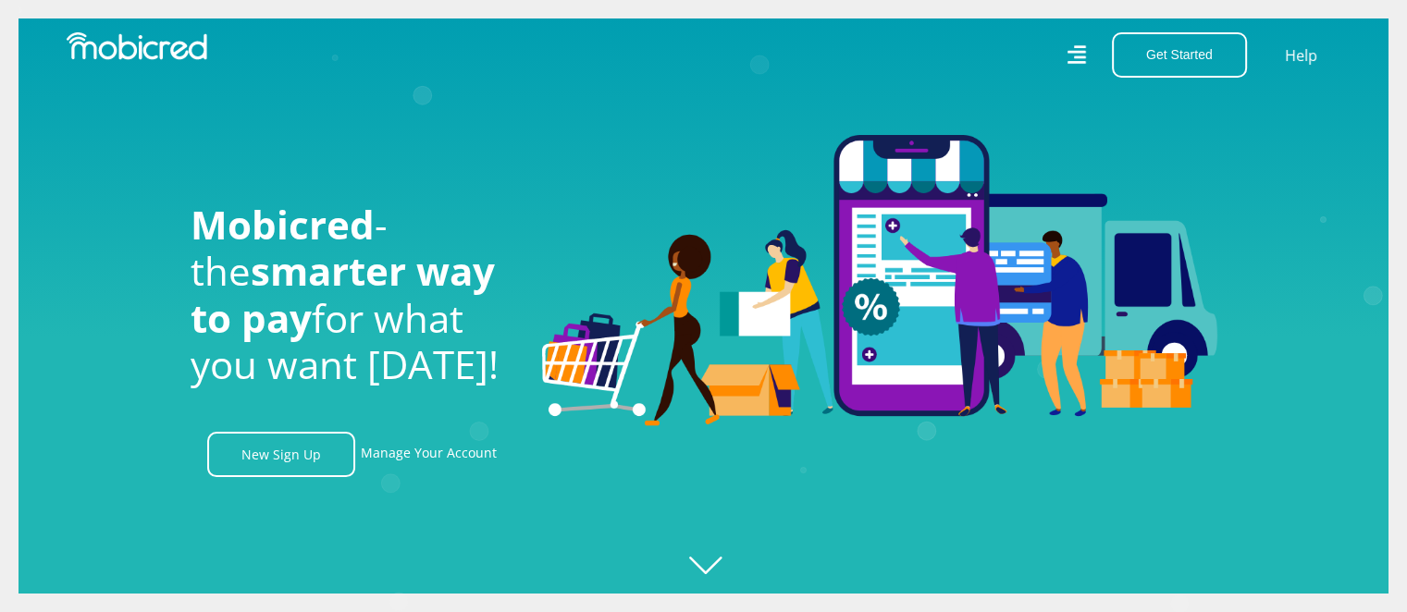
scroll to position [0, 190]
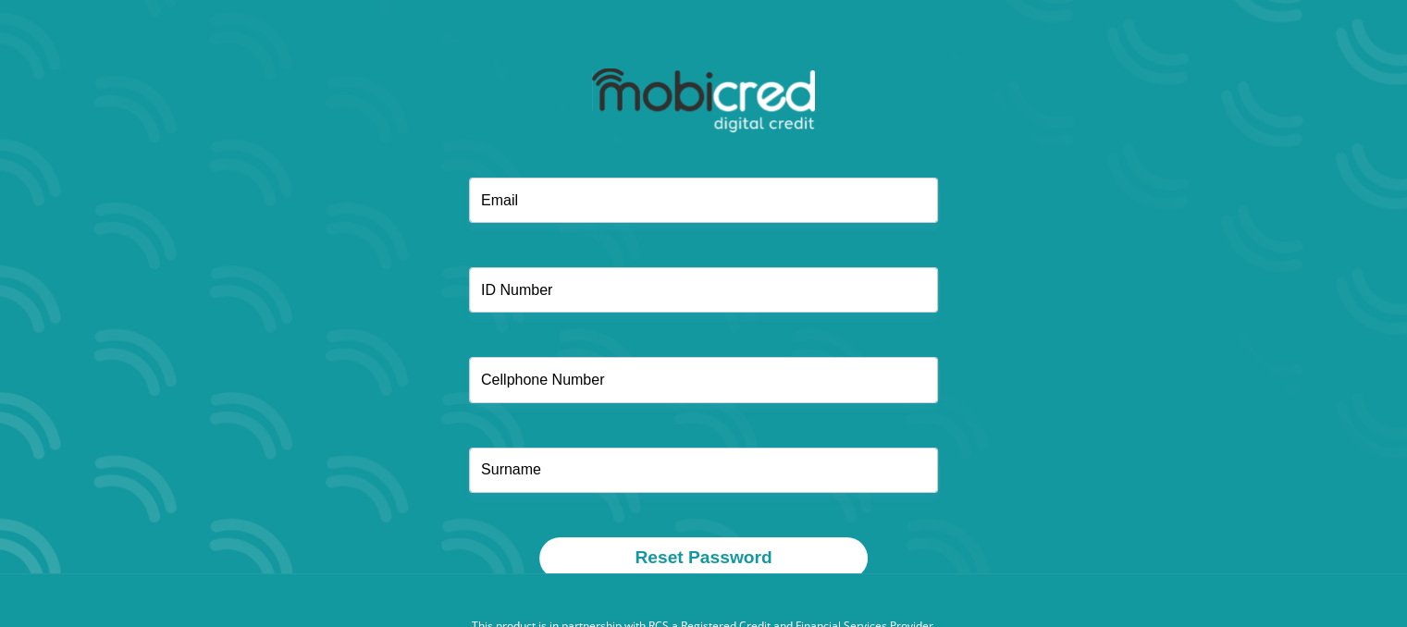
scroll to position [13, 0]
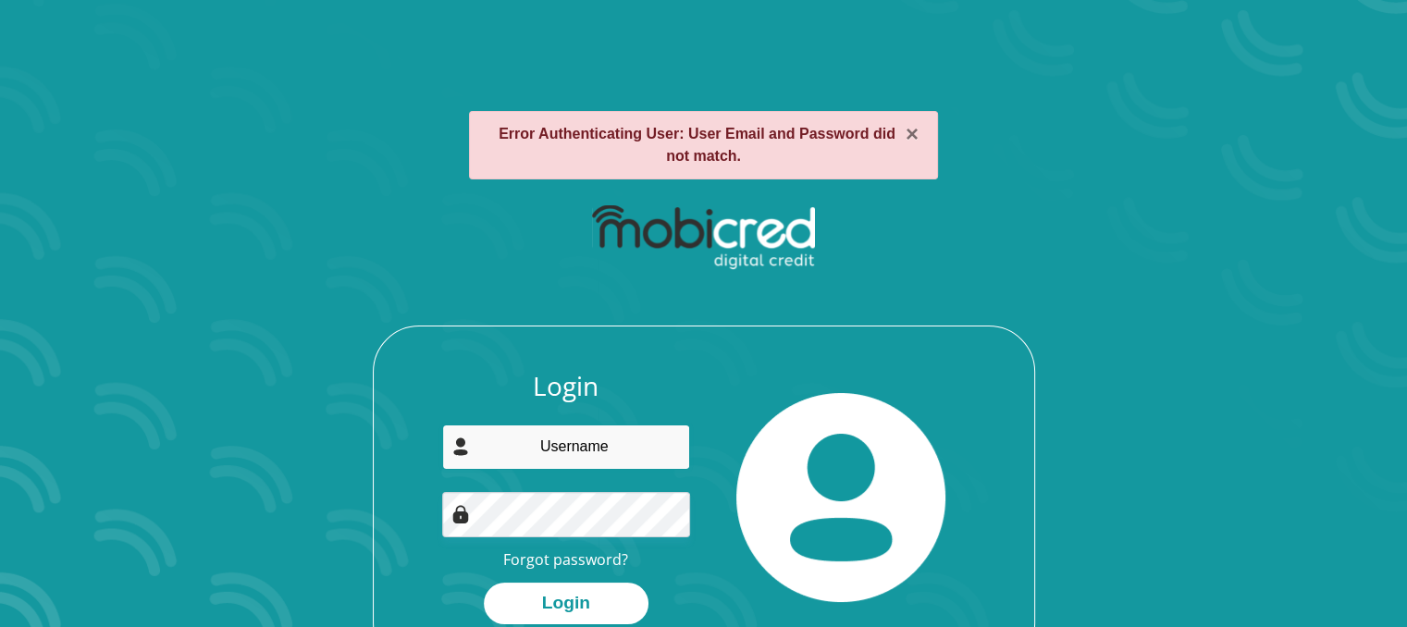
click at [573, 449] on input "email" at bounding box center [566, 446] width 248 height 45
type input "[EMAIL_ADDRESS][DOMAIN_NAME]"
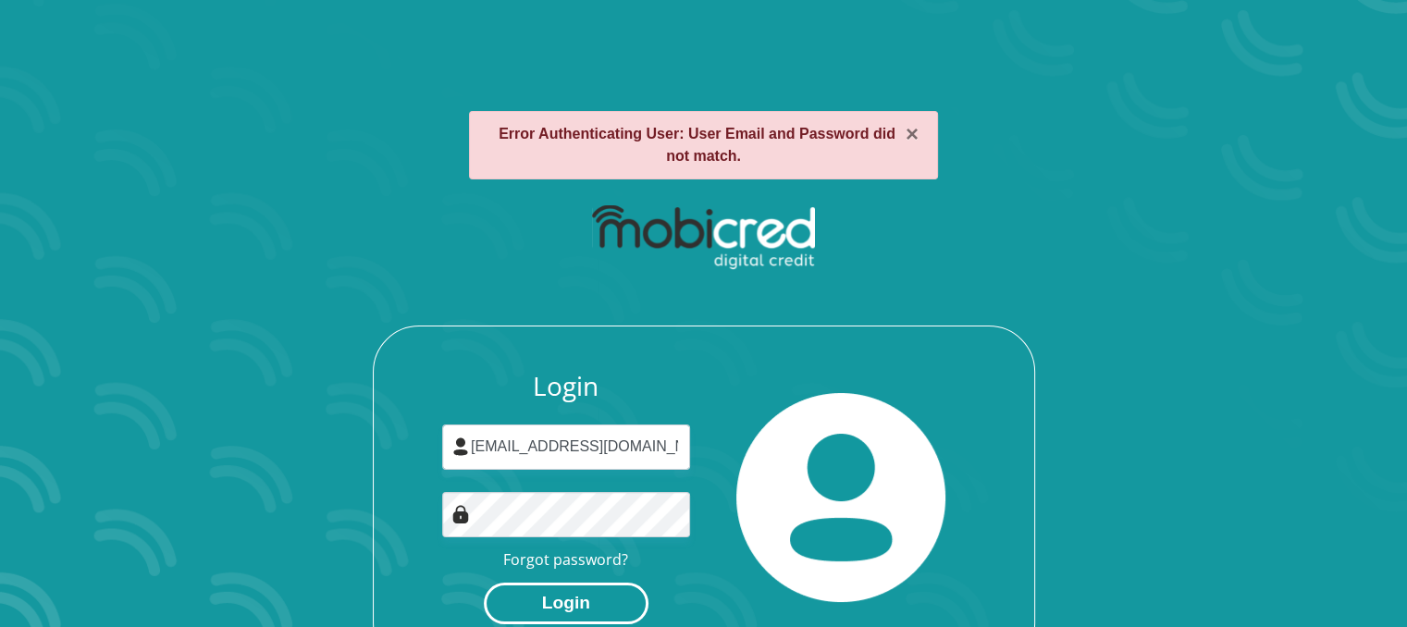
click at [575, 596] on button "Login" at bounding box center [566, 604] width 165 height 42
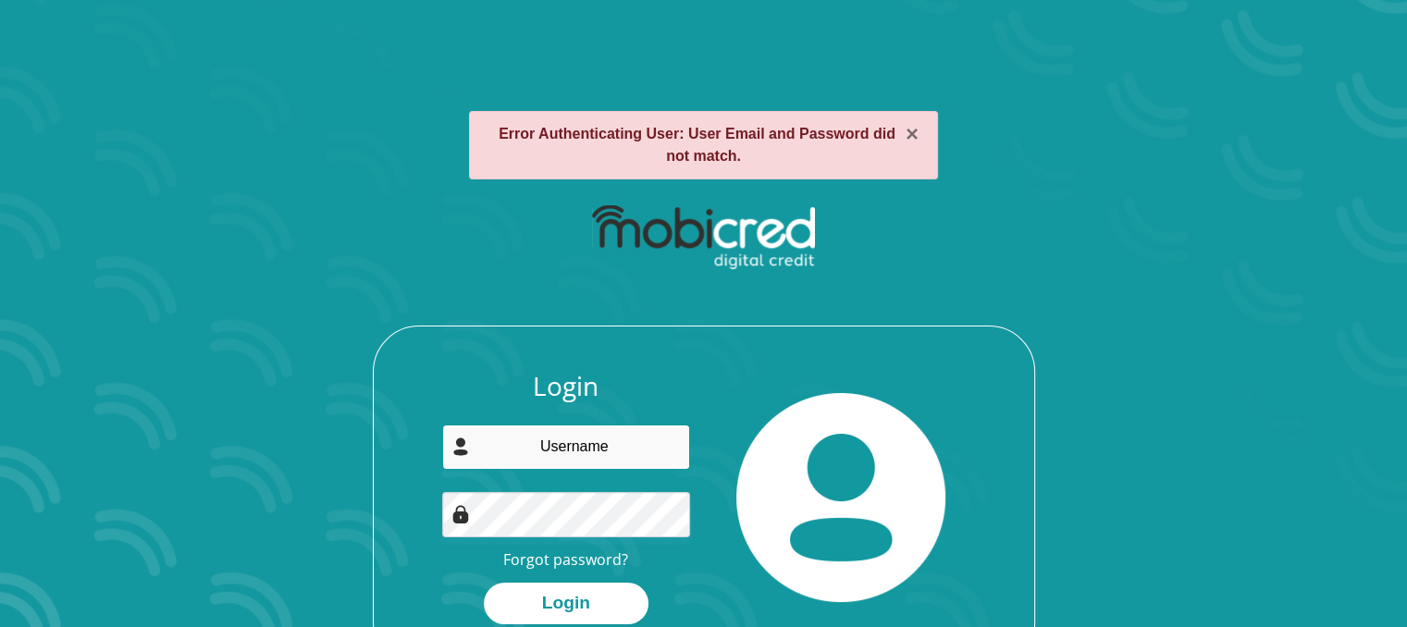
click at [574, 446] on input "email" at bounding box center [566, 446] width 248 height 45
type input "mmakhosini@yahoo.com"
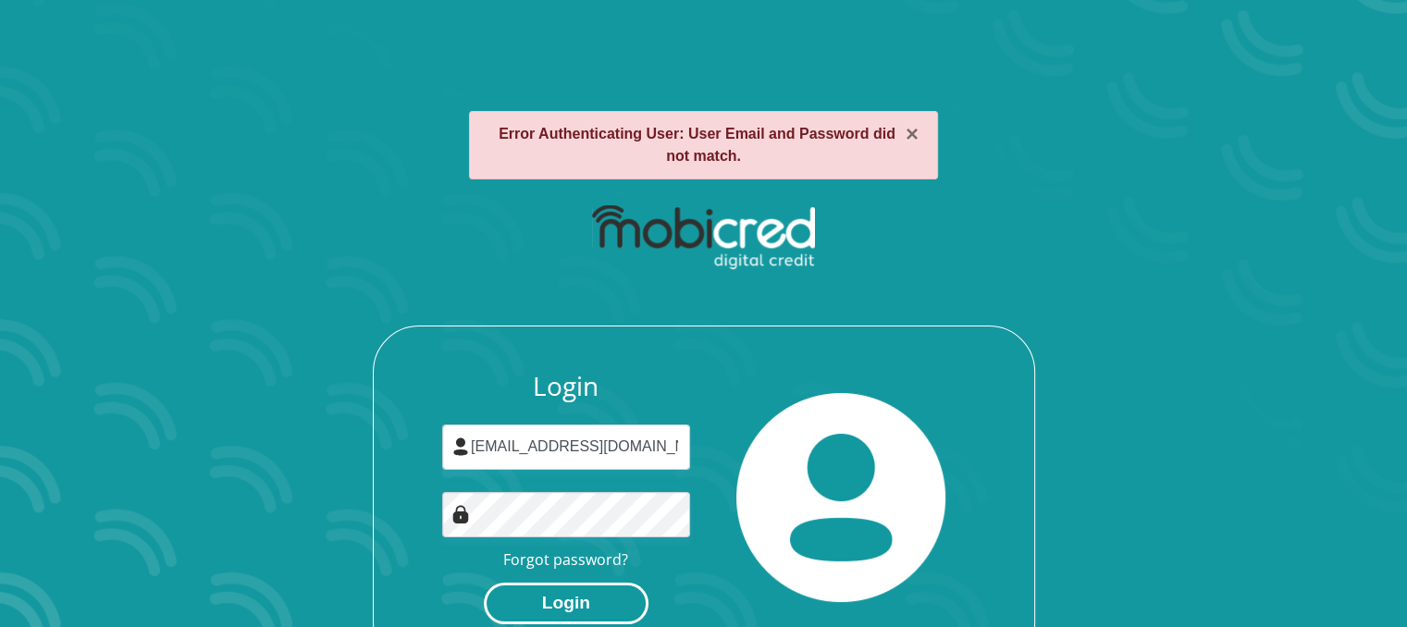
click at [570, 598] on button "Login" at bounding box center [566, 604] width 165 height 42
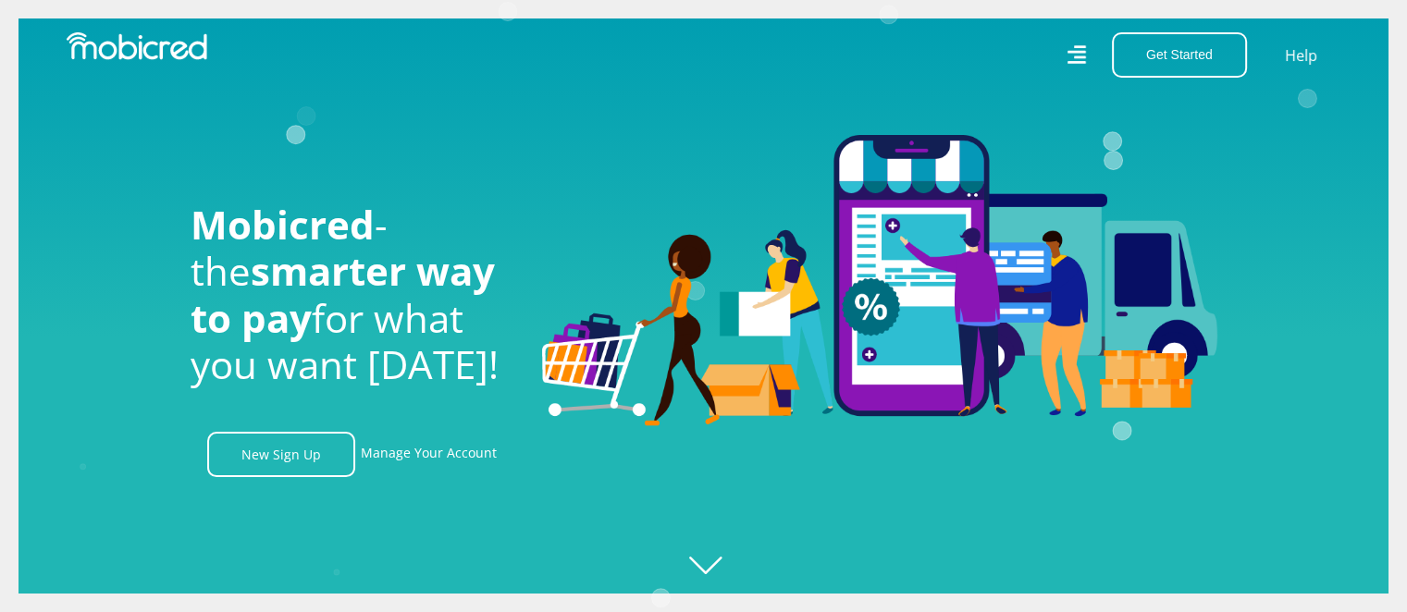
click at [1069, 53] on icon at bounding box center [1075, 56] width 19 height 28
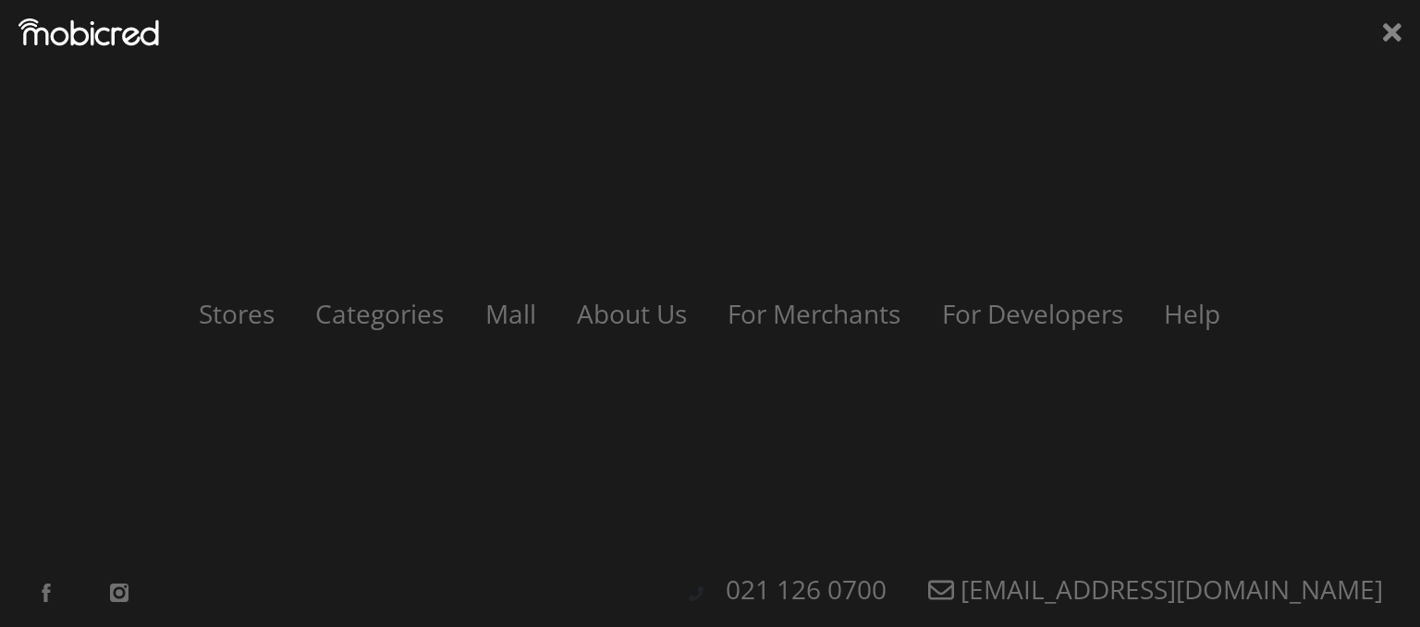
scroll to position [0, 1317]
click at [1395, 34] on icon at bounding box center [1392, 32] width 18 height 18
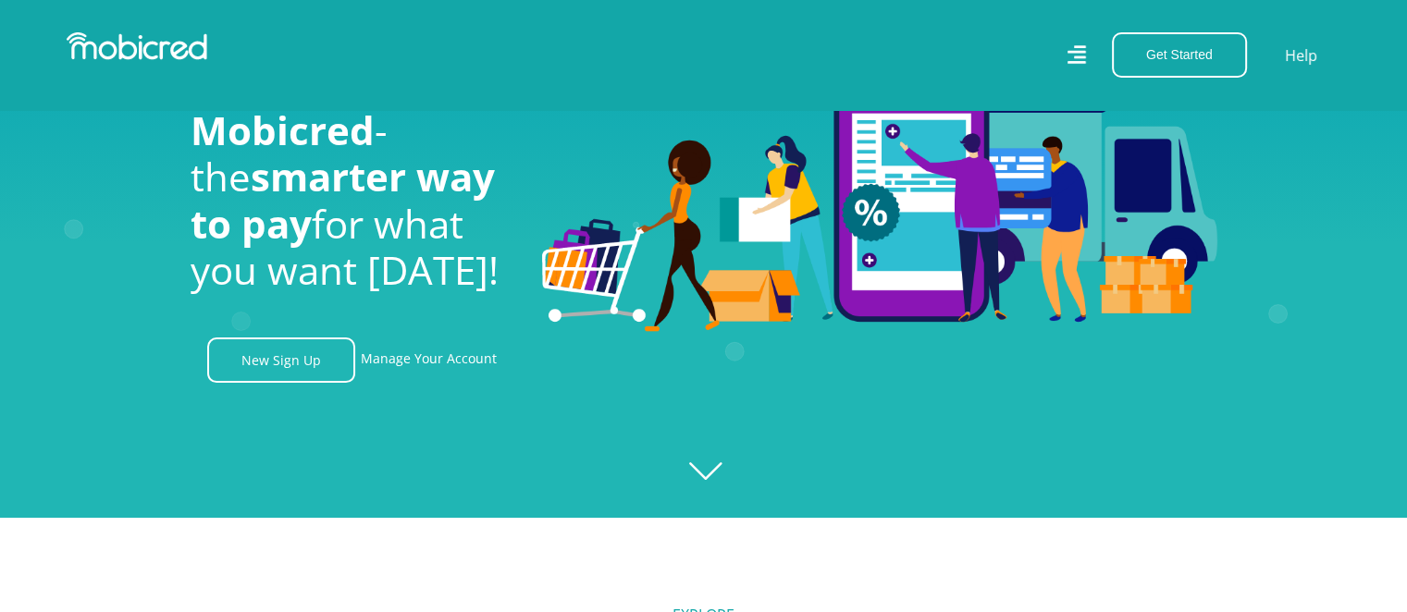
scroll to position [92, 0]
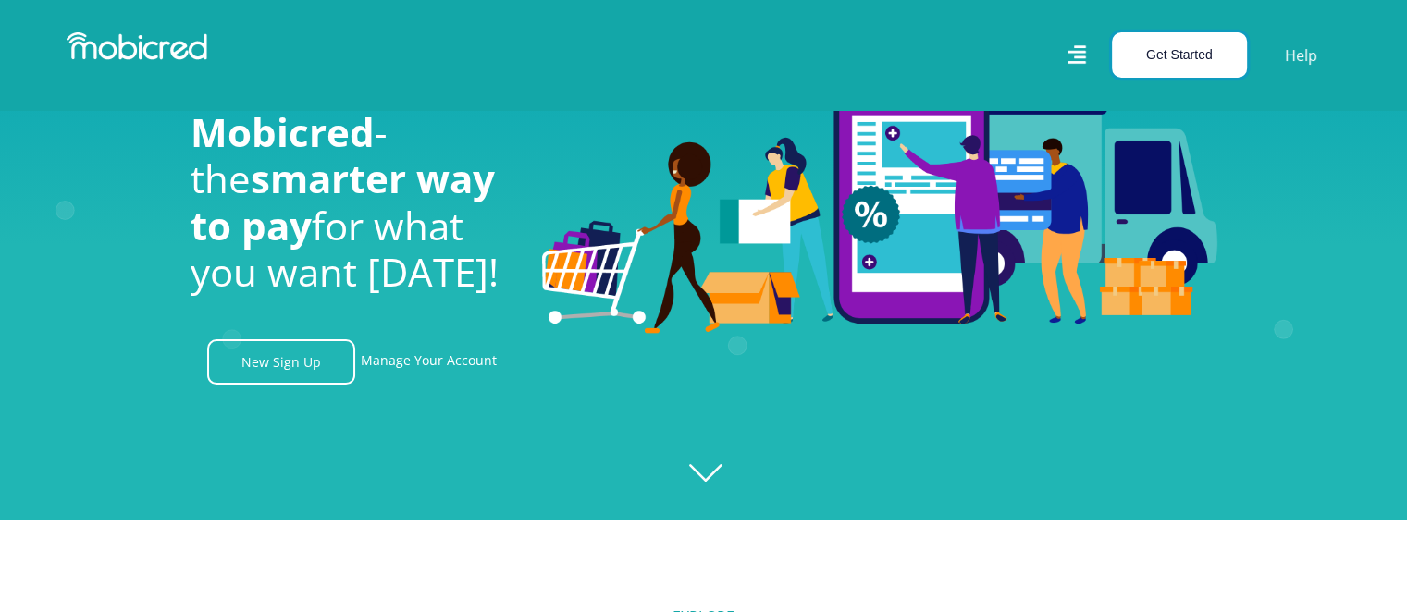
click at [1183, 57] on button "Get Started" at bounding box center [1179, 54] width 135 height 45
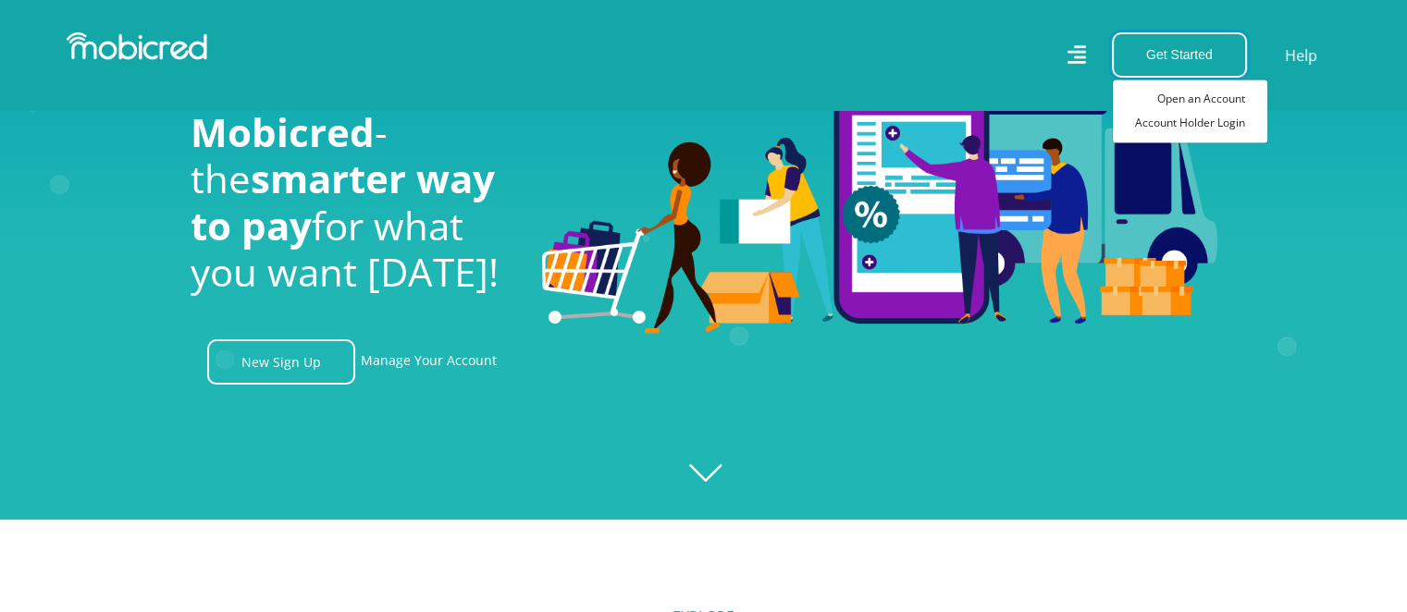
scroll to position [0, 3425]
click at [1194, 120] on link "Account Holder Login" at bounding box center [1190, 123] width 154 height 24
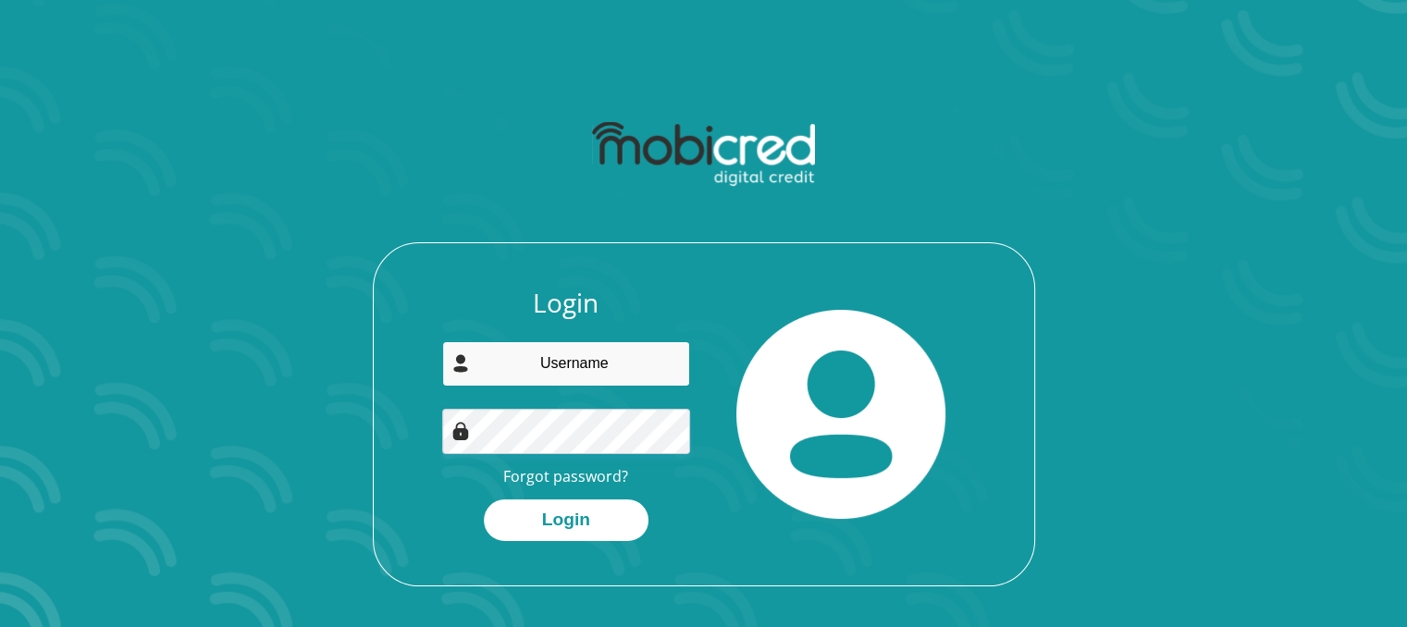
click at [555, 367] on input "email" at bounding box center [566, 363] width 248 height 45
type input "[EMAIL_ADDRESS][DOMAIN_NAME]"
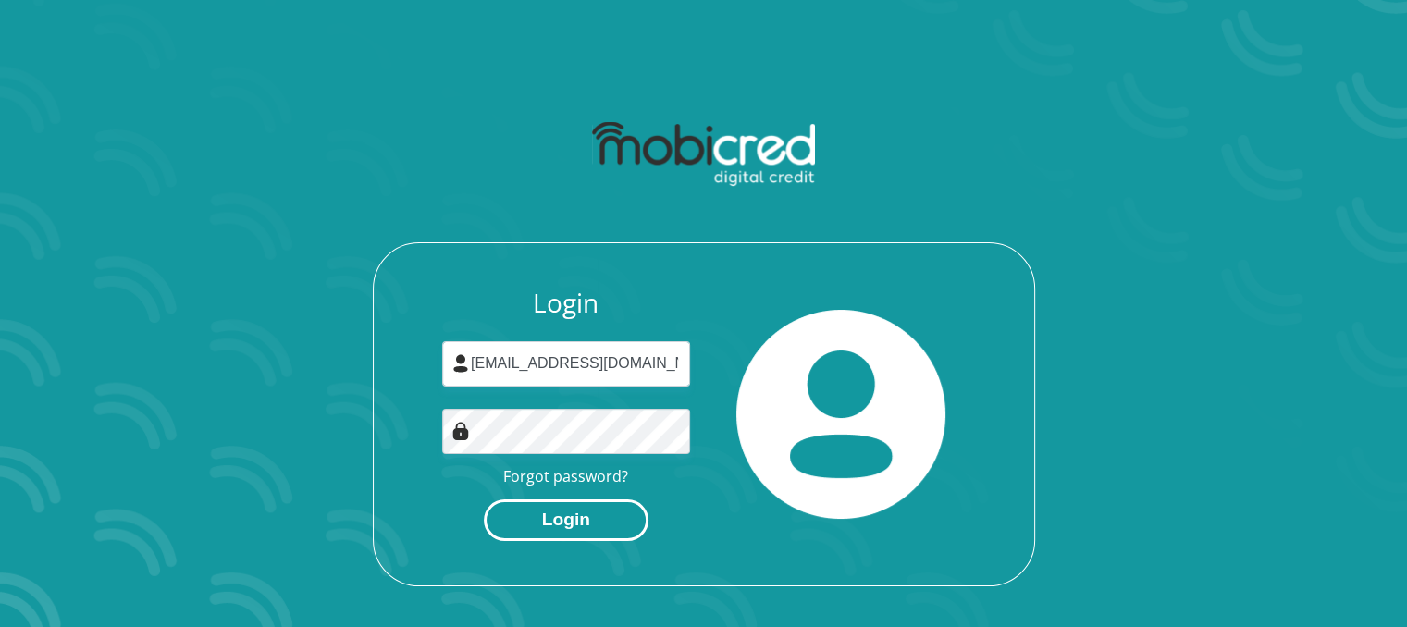
click at [593, 522] on button "Login" at bounding box center [566, 520] width 165 height 42
